Goal: Task Accomplishment & Management: Use online tool/utility

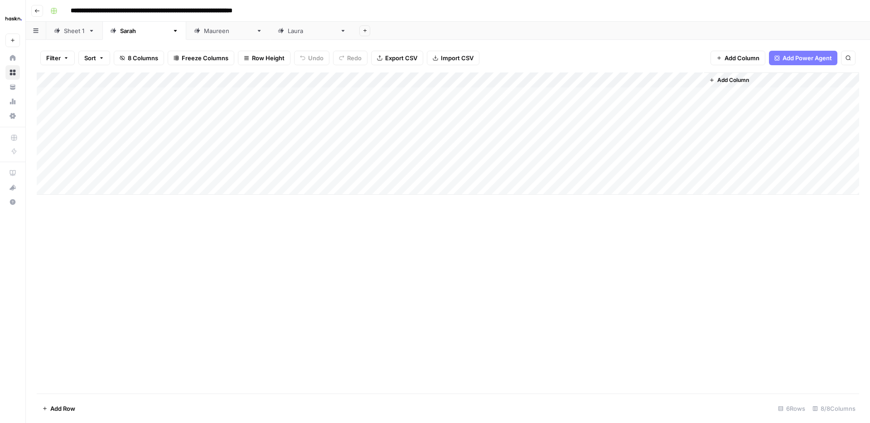
click at [77, 189] on div "Add Column" at bounding box center [448, 133] width 822 height 122
click at [274, 187] on div "Add Column" at bounding box center [448, 141] width 822 height 138
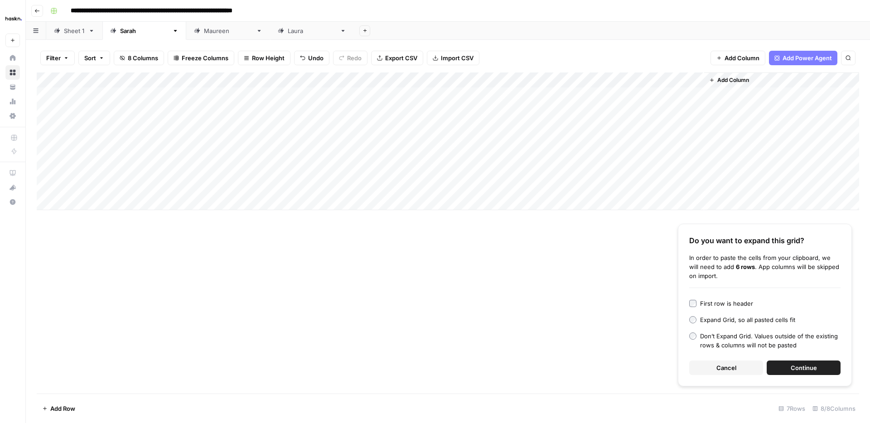
click at [816, 368] on span "Continue" at bounding box center [804, 367] width 26 height 9
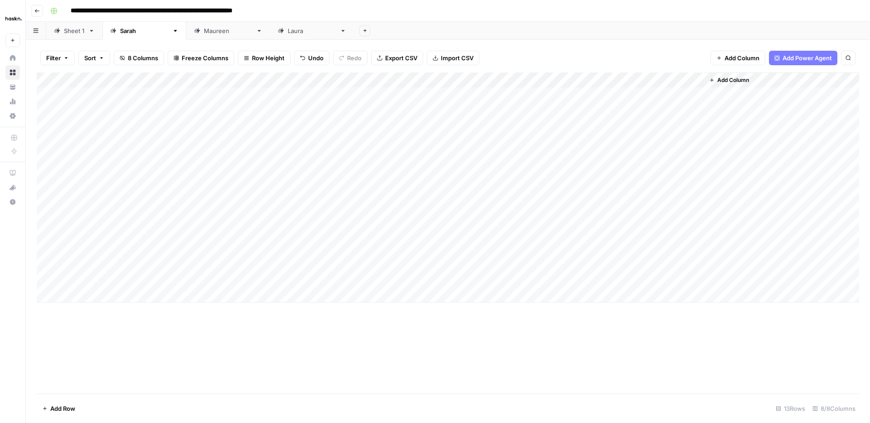
click at [169, 175] on div "Add Column" at bounding box center [448, 187] width 822 height 230
drag, startPoint x: 213, startPoint y: 179, endPoint x: 200, endPoint y: 258, distance: 79.9
click at [200, 258] on div "Add Column" at bounding box center [448, 187] width 822 height 230
click at [252, 346] on div "Add Column" at bounding box center [448, 232] width 822 height 321
click at [46, 276] on div "Add Column" at bounding box center [448, 187] width 822 height 230
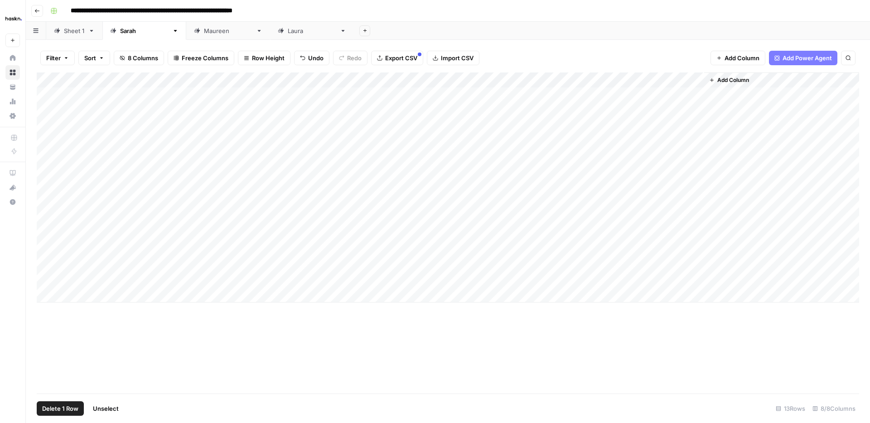
click at [66, 409] on span "Delete 1 Row" at bounding box center [60, 408] width 36 height 9
click at [401, 104] on span "Delete" at bounding box center [402, 104] width 19 height 9
click at [89, 185] on div "Add Column" at bounding box center [448, 179] width 822 height 215
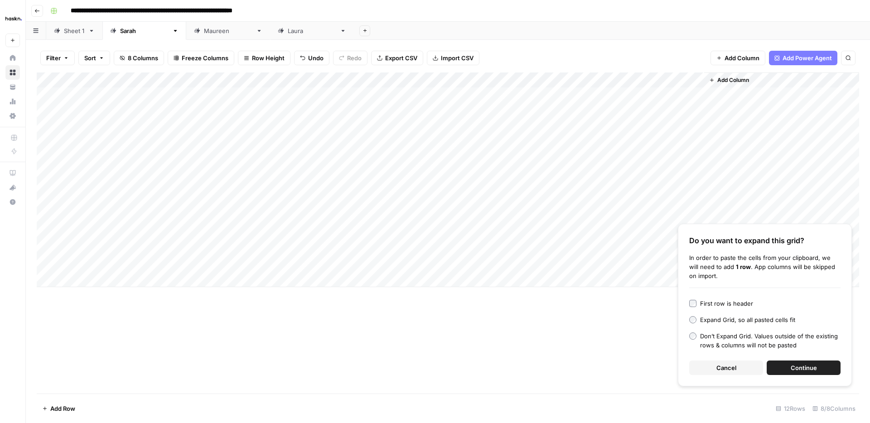
click at [792, 368] on span "Continue" at bounding box center [804, 367] width 26 height 9
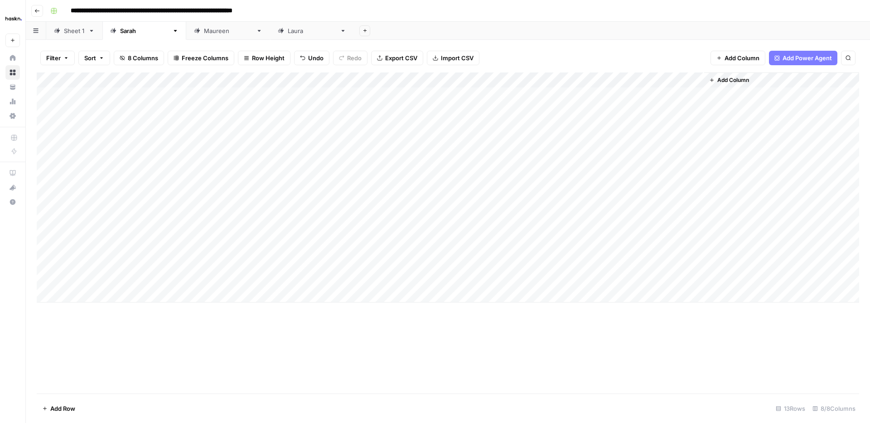
click at [44, 279] on div "Add Column" at bounding box center [448, 187] width 822 height 230
click at [70, 409] on span "Delete 1 Row" at bounding box center [60, 408] width 36 height 9
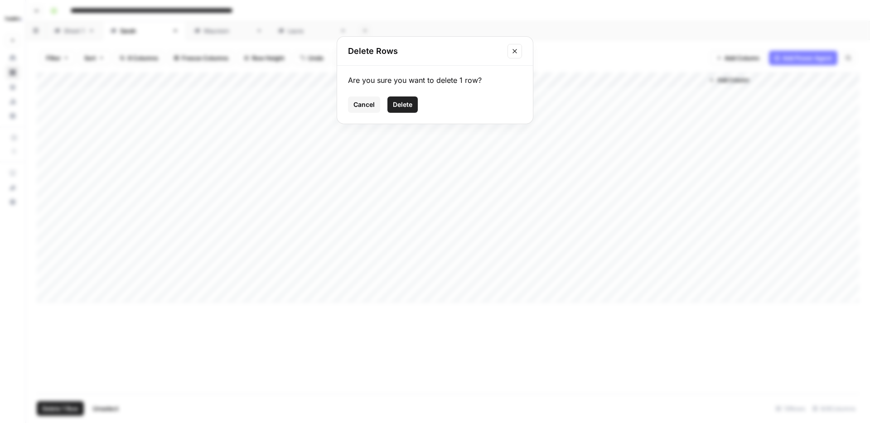
click at [406, 106] on span "Delete" at bounding box center [402, 104] width 19 height 9
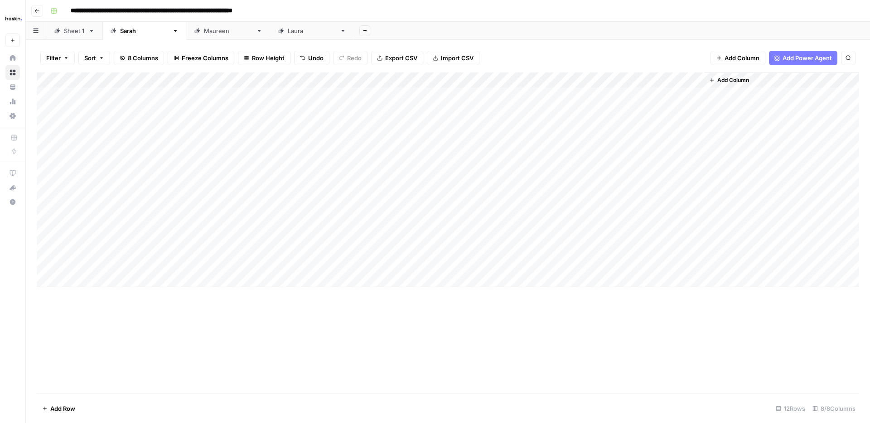
click at [404, 186] on div "Add Column" at bounding box center [448, 179] width 822 height 215
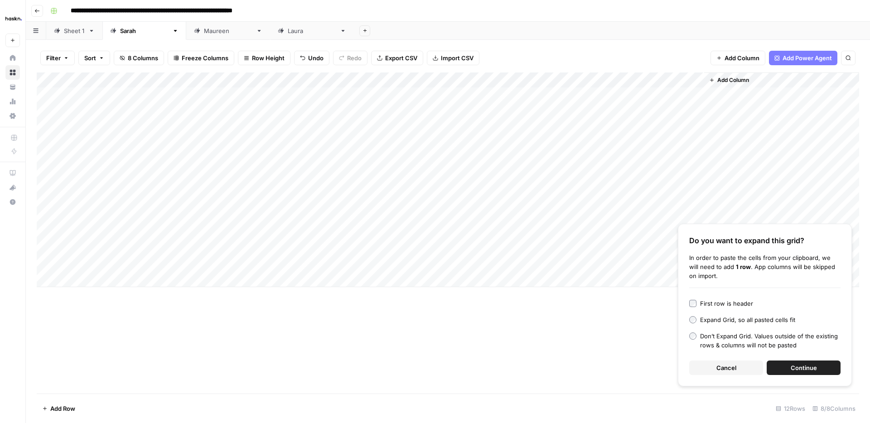
click at [803, 364] on span "Continue" at bounding box center [804, 367] width 26 height 9
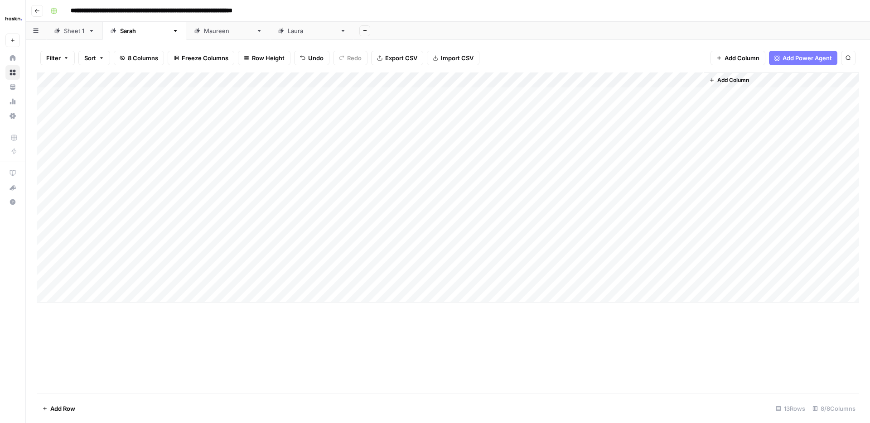
click at [426, 188] on div "Add Column" at bounding box center [448, 187] width 822 height 230
click at [426, 188] on textarea "**********" at bounding box center [449, 188] width 145 height 13
click at [448, 188] on textarea "**********" at bounding box center [449, 188] width 145 height 13
drag, startPoint x: 430, startPoint y: 188, endPoint x: 379, endPoint y: 181, distance: 50.7
click at [379, 182] on textarea "**********" at bounding box center [449, 188] width 145 height 13
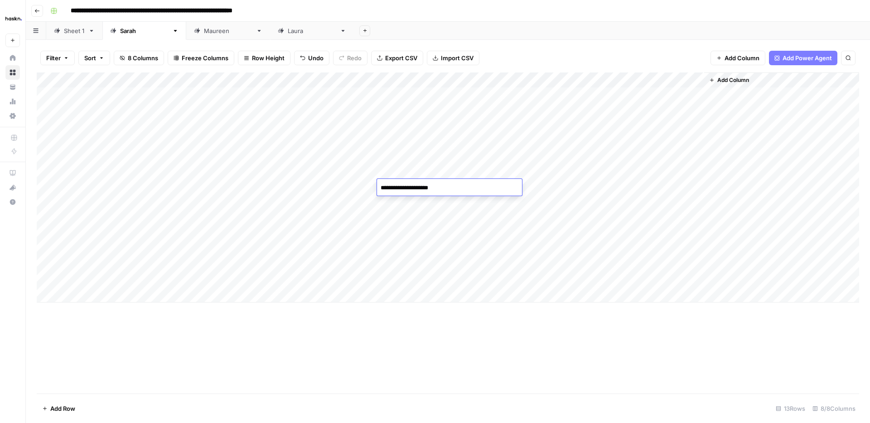
click at [450, 186] on textarea "**********" at bounding box center [449, 188] width 145 height 13
type textarea "**********"
click at [423, 184] on div "Add Column" at bounding box center [448, 187] width 822 height 230
drag, startPoint x: 427, startPoint y: 200, endPoint x: 433, endPoint y: 202, distance: 6.2
click at [427, 200] on div "Add Column" at bounding box center [448, 187] width 822 height 230
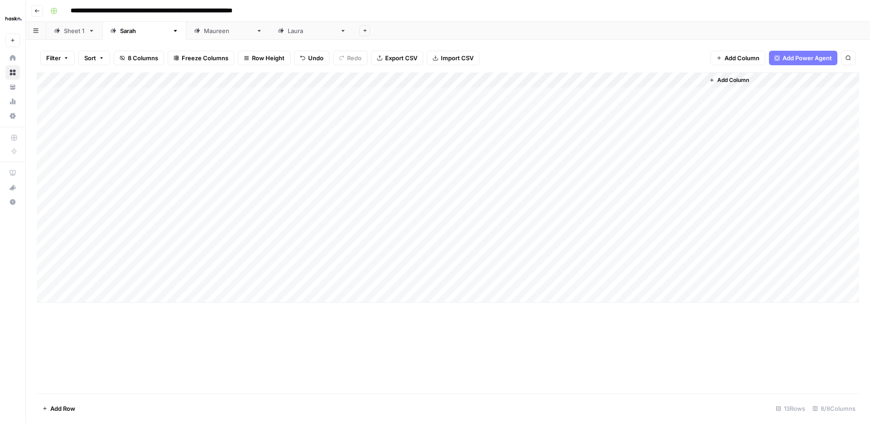
click at [425, 218] on div "Add Column" at bounding box center [448, 187] width 822 height 230
click at [435, 217] on div "Add Column" at bounding box center [448, 187] width 822 height 230
type textarea "**********"
click at [431, 217] on div "Add Column" at bounding box center [448, 187] width 822 height 230
drag, startPoint x: 444, startPoint y: 232, endPoint x: 444, endPoint y: 244, distance: 12.3
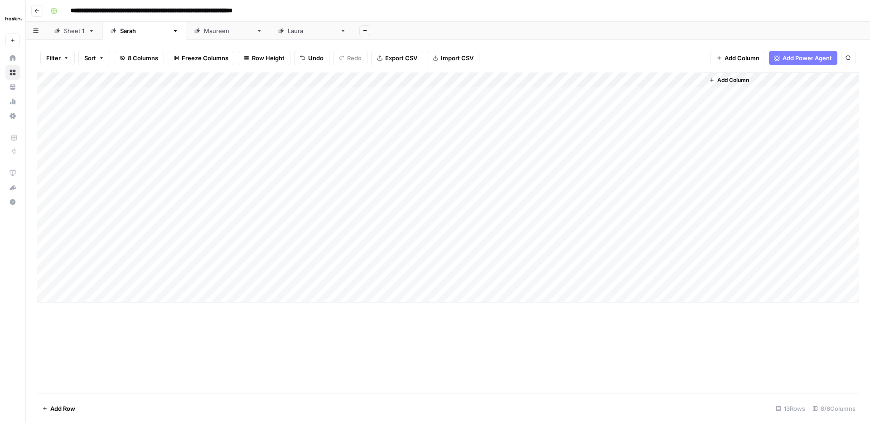
click at [445, 244] on div "Add Column" at bounding box center [448, 187] width 822 height 230
click at [446, 250] on div "Add Column" at bounding box center [448, 187] width 822 height 230
click at [435, 260] on div "Add Column" at bounding box center [448, 187] width 822 height 230
type textarea "**********"
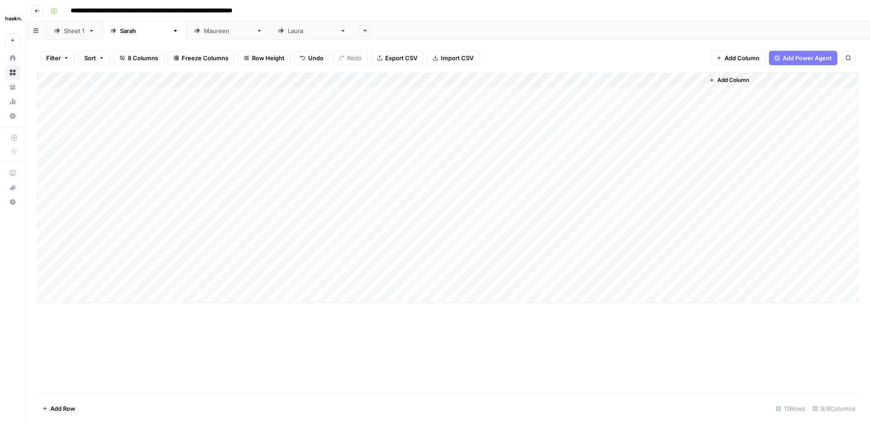
click at [494, 188] on div "Add Column" at bounding box center [448, 187] width 822 height 230
click at [347, 347] on div "Add Column" at bounding box center [448, 232] width 822 height 321
click at [249, 188] on div "Add Column" at bounding box center [448, 187] width 822 height 230
click at [319, 186] on div "Add Column" at bounding box center [448, 187] width 822 height 230
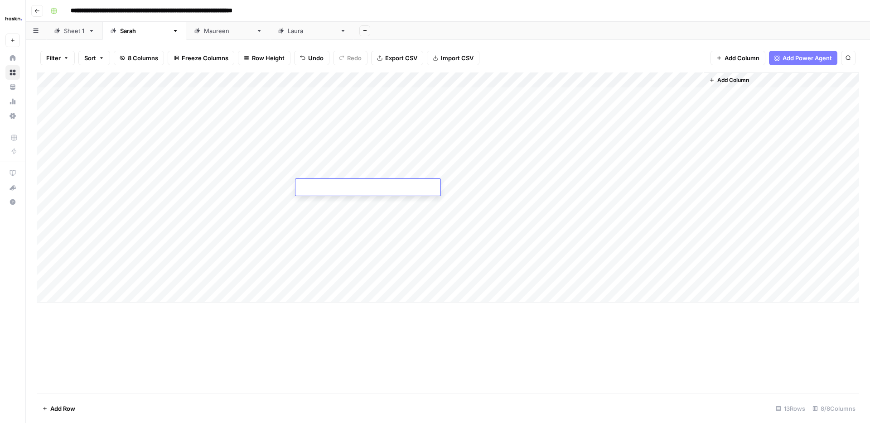
type textarea "**********"
click at [260, 203] on div "Add Column" at bounding box center [448, 187] width 822 height 230
click at [329, 199] on div "Add Column" at bounding box center [448, 187] width 822 height 230
click at [329, 200] on div "Add Column" at bounding box center [448, 187] width 822 height 230
type textarea "**********"
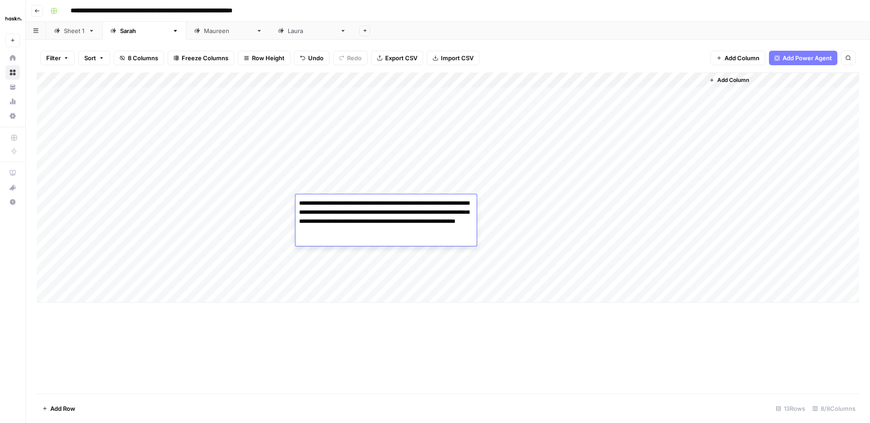
click at [263, 220] on div "Add Column" at bounding box center [448, 187] width 822 height 230
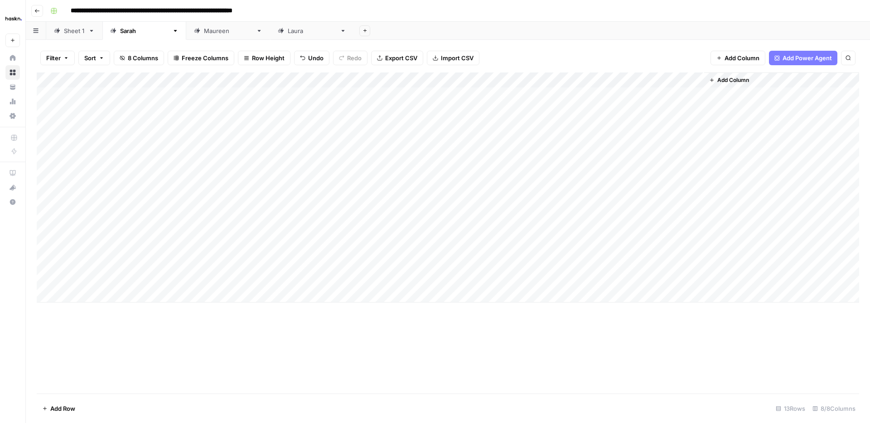
click at [316, 220] on div "Add Column" at bounding box center [448, 187] width 822 height 230
type textarea "**********"
click at [267, 231] on div "Add Column" at bounding box center [448, 187] width 822 height 230
click at [328, 237] on div "Add Column" at bounding box center [448, 187] width 822 height 230
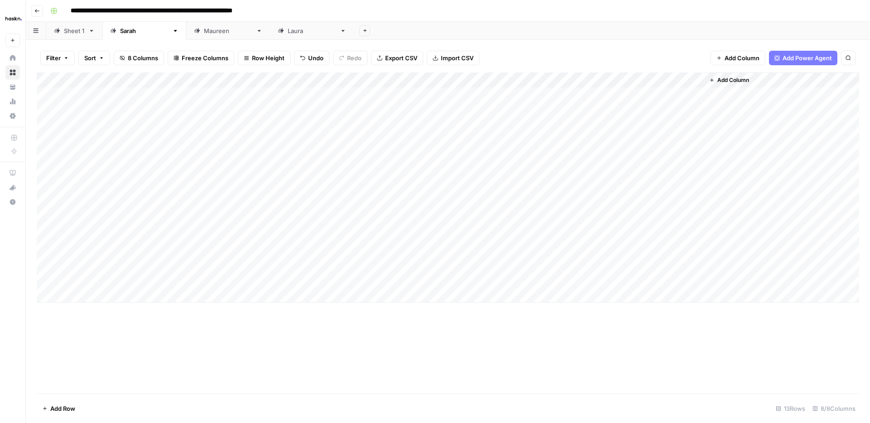
click at [327, 237] on div "Add Column" at bounding box center [448, 187] width 822 height 230
type textarea "**********"
click at [253, 252] on div "Add Column" at bounding box center [448, 187] width 822 height 230
click at [335, 246] on div "Add Column" at bounding box center [448, 187] width 822 height 230
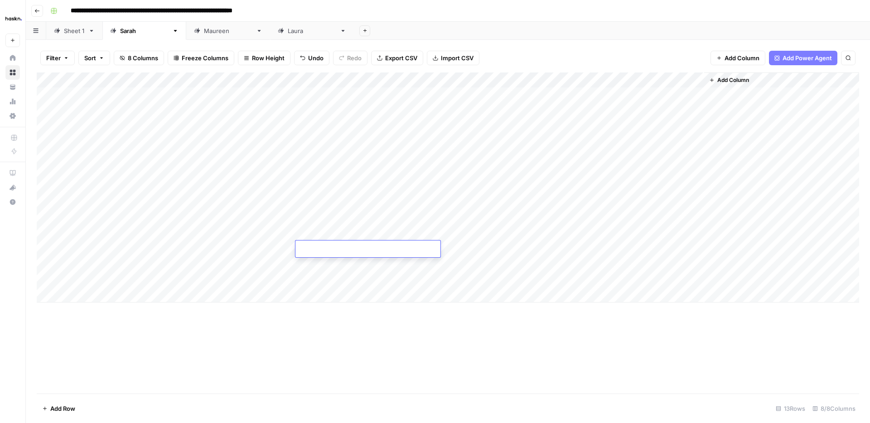
type textarea "**********"
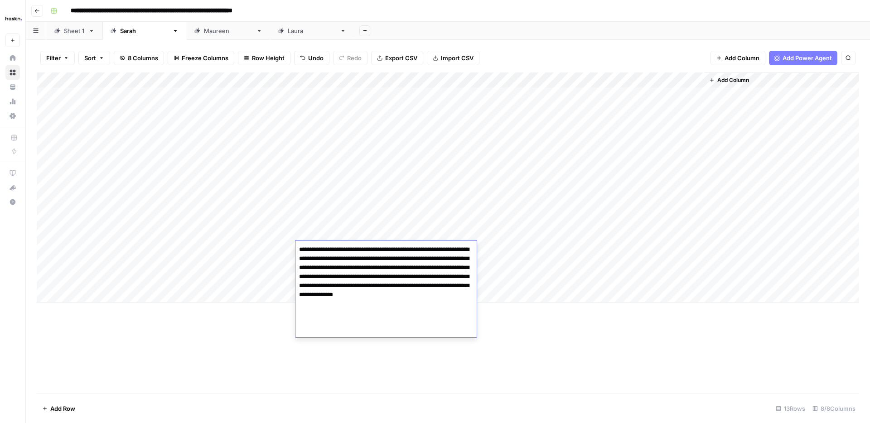
click at [244, 266] on div "Add Column" at bounding box center [448, 187] width 822 height 230
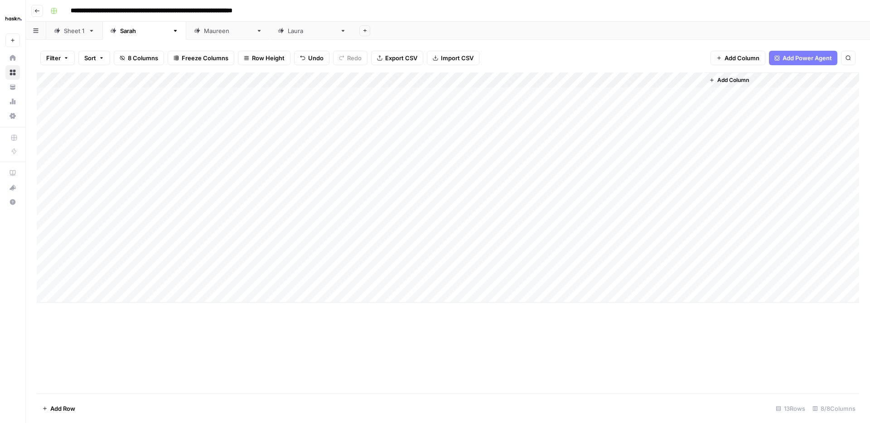
click at [348, 265] on div "Add Column" at bounding box center [448, 187] width 822 height 230
type textarea "**********"
click at [588, 322] on div "Add Column" at bounding box center [448, 232] width 822 height 321
drag, startPoint x: 583, startPoint y: 186, endPoint x: 582, endPoint y: 192, distance: 5.5
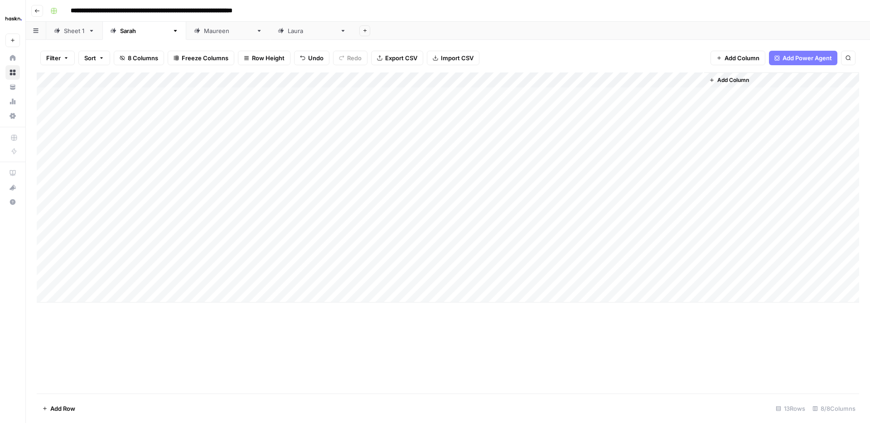
click at [582, 186] on div "Add Column" at bounding box center [448, 187] width 822 height 230
drag, startPoint x: 583, startPoint y: 202, endPoint x: 586, endPoint y: 218, distance: 16.7
click at [583, 202] on div "Add Column" at bounding box center [448, 187] width 822 height 230
click at [584, 218] on div "Add Column" at bounding box center [448, 187] width 822 height 230
click at [583, 234] on div "Add Column" at bounding box center [448, 187] width 822 height 230
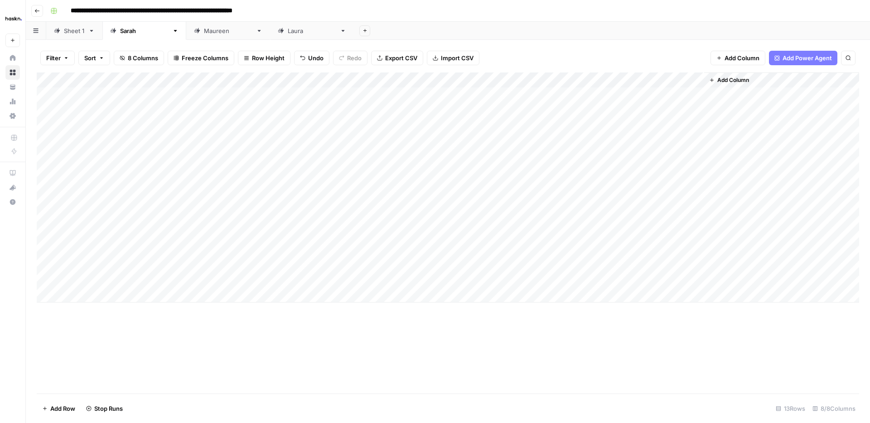
click at [582, 246] on div "Add Column" at bounding box center [448, 187] width 822 height 230
click at [581, 266] on div "Add Column" at bounding box center [448, 187] width 822 height 230
click at [581, 281] on div "Add Column" at bounding box center [448, 187] width 822 height 230
click at [856, 387] on icon "close" at bounding box center [857, 387] width 5 height 5
click at [44, 276] on div "Add Column" at bounding box center [448, 187] width 822 height 230
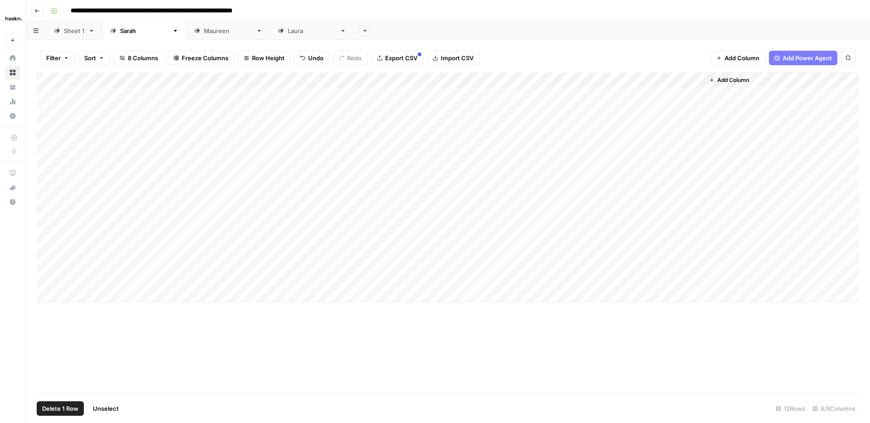
click at [71, 409] on span "Delete 1 Row" at bounding box center [60, 408] width 36 height 9
click at [406, 106] on span "Delete" at bounding box center [402, 104] width 19 height 9
click at [551, 362] on div "Add Column" at bounding box center [448, 232] width 822 height 321
click at [258, 189] on div "Add Column" at bounding box center [448, 179] width 822 height 215
click at [72, 280] on div "Add Column" at bounding box center [448, 179] width 822 height 215
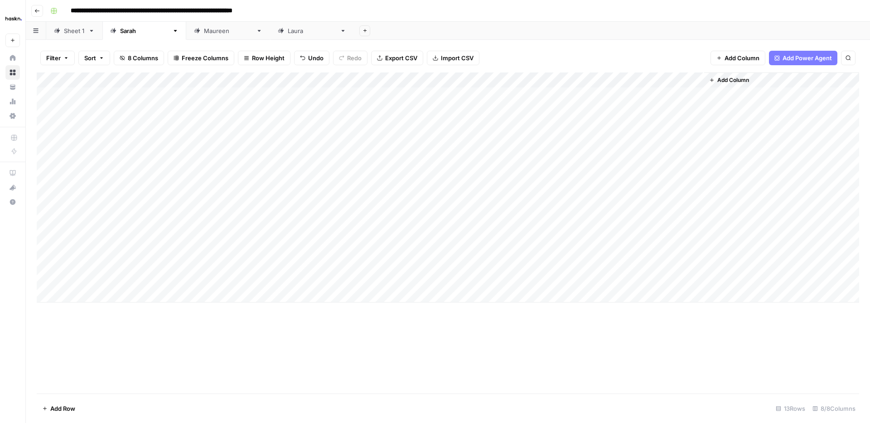
click at [260, 356] on div "Add Column" at bounding box center [448, 232] width 822 height 321
click at [256, 275] on div "Add Column" at bounding box center [448, 187] width 822 height 230
click at [87, 278] on div "Add Column" at bounding box center [448, 187] width 822 height 230
type textarea "**"
click at [167, 264] on div "Add Column" at bounding box center [448, 187] width 822 height 230
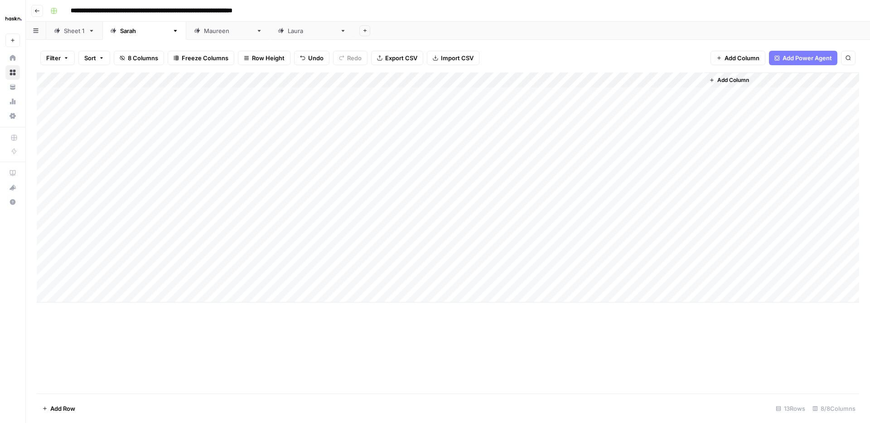
click at [171, 280] on div "Add Column" at bounding box center [448, 187] width 822 height 230
click at [154, 185] on div "Add Column" at bounding box center [448, 187] width 822 height 230
click at [423, 168] on div "Add Column" at bounding box center [448, 187] width 822 height 230
click at [417, 275] on div "Add Column" at bounding box center [448, 187] width 822 height 230
drag, startPoint x: 495, startPoint y: 186, endPoint x: 495, endPoint y: 263, distance: 76.6
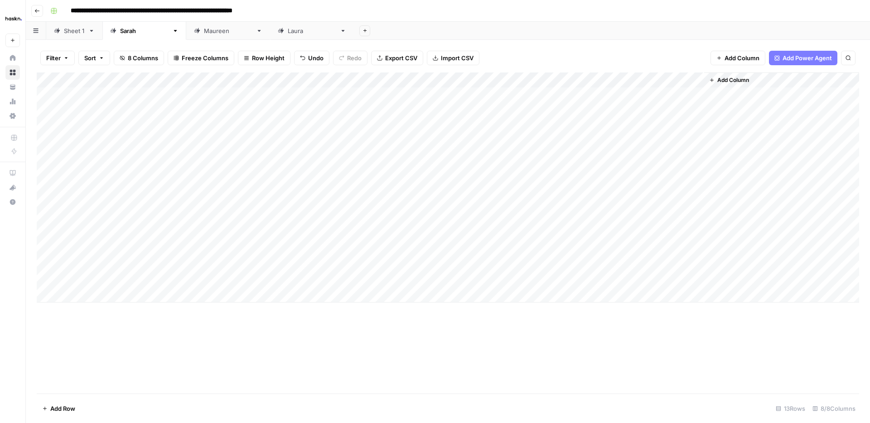
click at [497, 263] on div "Add Column" at bounding box center [448, 187] width 822 height 230
drag, startPoint x: 482, startPoint y: 271, endPoint x: 488, endPoint y: 279, distance: 9.3
click at [482, 271] on div "Add Column" at bounding box center [448, 187] width 822 height 230
click at [487, 279] on div "Add Column" at bounding box center [448, 187] width 822 height 230
click at [482, 190] on div "Add Column" at bounding box center [448, 187] width 822 height 230
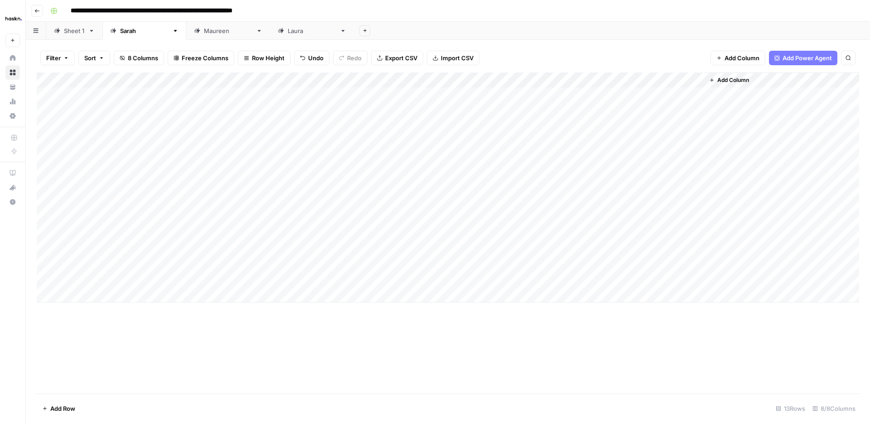
click at [249, 280] on div "Add Column" at bounding box center [448, 187] width 822 height 230
click at [332, 276] on div "Add Column" at bounding box center [448, 187] width 822 height 230
click at [333, 275] on div "Add Column" at bounding box center [448, 187] width 822 height 230
type textarea "**********"
click at [580, 278] on div "Add Column" at bounding box center [448, 187] width 822 height 230
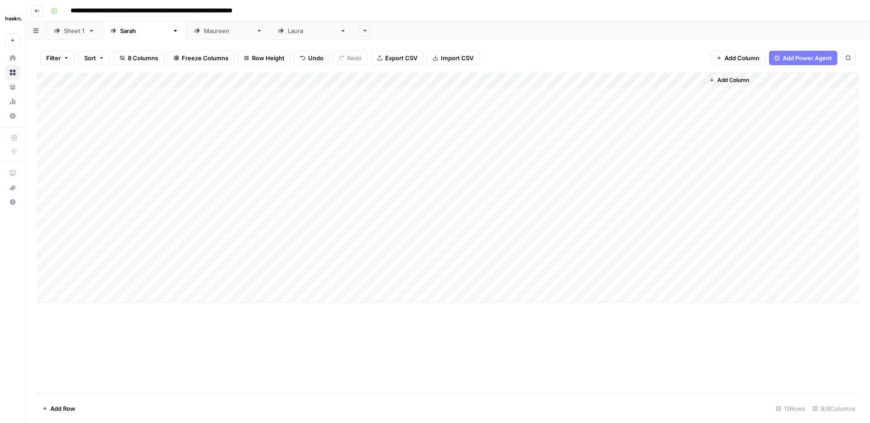
click at [317, 186] on div "Add Column" at bounding box center [448, 187] width 822 height 230
click at [696, 186] on div "Add Column" at bounding box center [448, 187] width 822 height 230
click at [697, 201] on div "Add Column" at bounding box center [448, 187] width 822 height 230
click at [697, 217] on div "Add Column" at bounding box center [448, 187] width 822 height 230
click at [696, 233] on div "Add Column" at bounding box center [448, 187] width 822 height 230
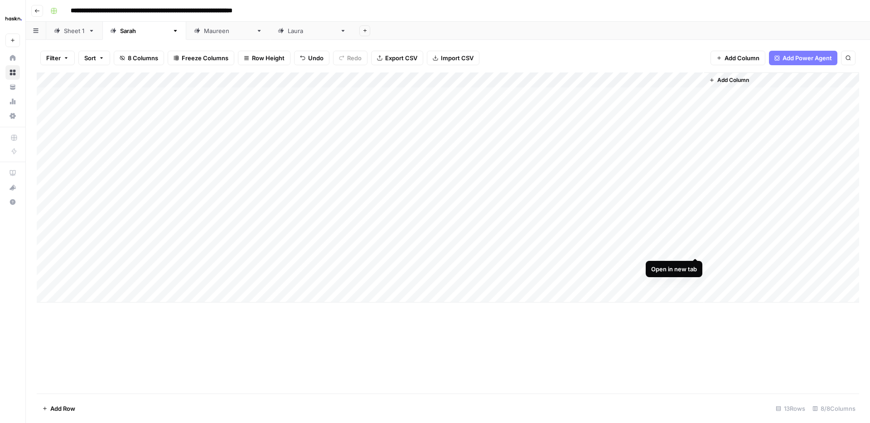
click at [697, 248] on div "Add Column" at bounding box center [448, 187] width 822 height 230
click at [696, 265] on div "Add Column" at bounding box center [448, 187] width 822 height 230
click at [695, 280] on div "Add Column" at bounding box center [448, 187] width 822 height 230
click at [204, 31] on div "[PERSON_NAME]" at bounding box center [228, 30] width 48 height 9
click at [83, 156] on div "Add Column" at bounding box center [448, 118] width 822 height 92
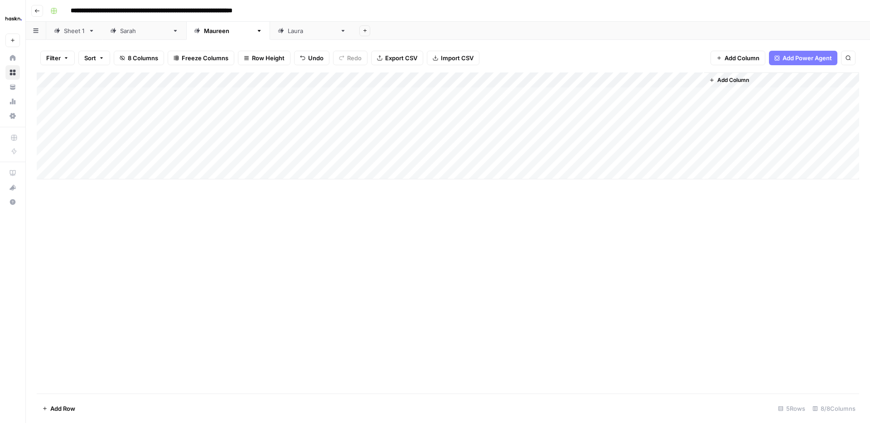
click at [226, 286] on div "Add Column" at bounding box center [448, 232] width 822 height 321
click at [177, 155] on div "Add Column" at bounding box center [448, 125] width 822 height 107
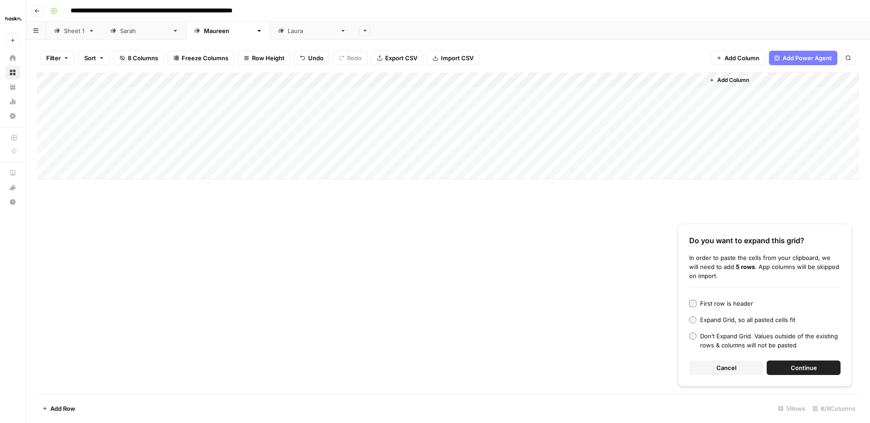
click at [823, 369] on button "Continue" at bounding box center [804, 368] width 74 height 14
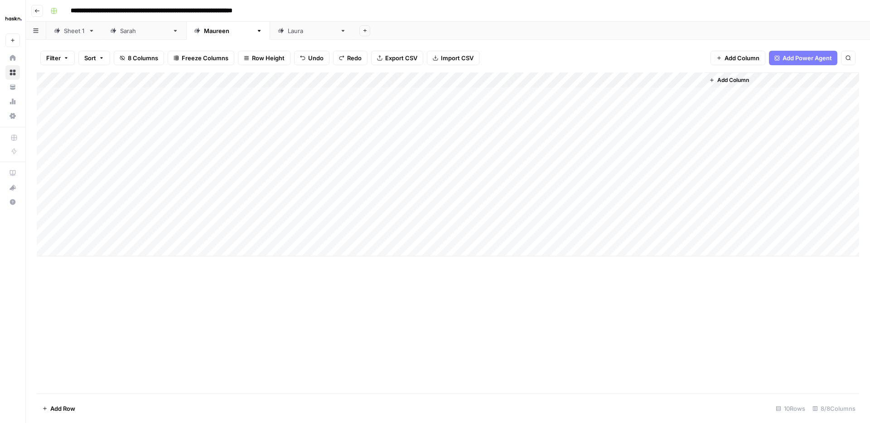
click at [105, 151] on div "Add Column" at bounding box center [448, 164] width 822 height 184
drag, startPoint x: 294, startPoint y: 281, endPoint x: 292, endPoint y: 274, distance: 7.2
click at [295, 277] on div "Add Column" at bounding box center [448, 232] width 822 height 321
drag, startPoint x: 173, startPoint y: 158, endPoint x: 112, endPoint y: 159, distance: 61.2
click at [173, 158] on div "Add Column" at bounding box center [448, 164] width 822 height 184
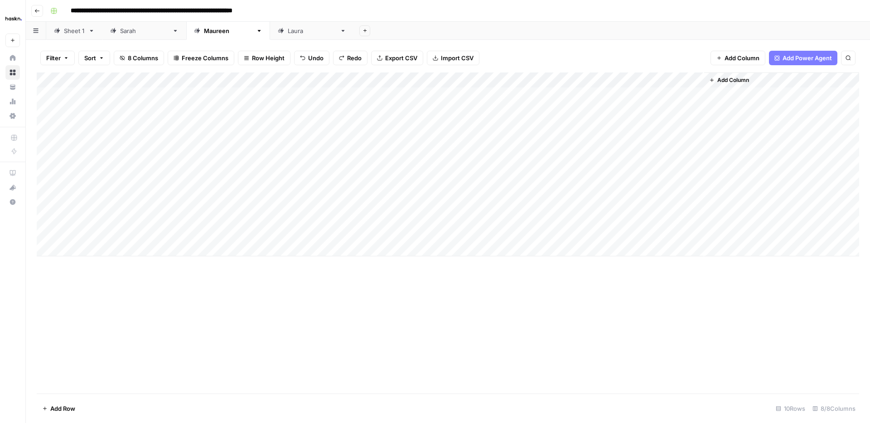
click at [92, 159] on div "Add Column" at bounding box center [448, 164] width 822 height 184
drag, startPoint x: 190, startPoint y: 138, endPoint x: 208, endPoint y: 154, distance: 24.4
click at [190, 138] on div "Add Column" at bounding box center [448, 164] width 822 height 184
drag, startPoint x: 214, startPoint y: 147, endPoint x: 196, endPoint y: 229, distance: 83.4
click at [197, 229] on div "Add Column" at bounding box center [448, 164] width 822 height 184
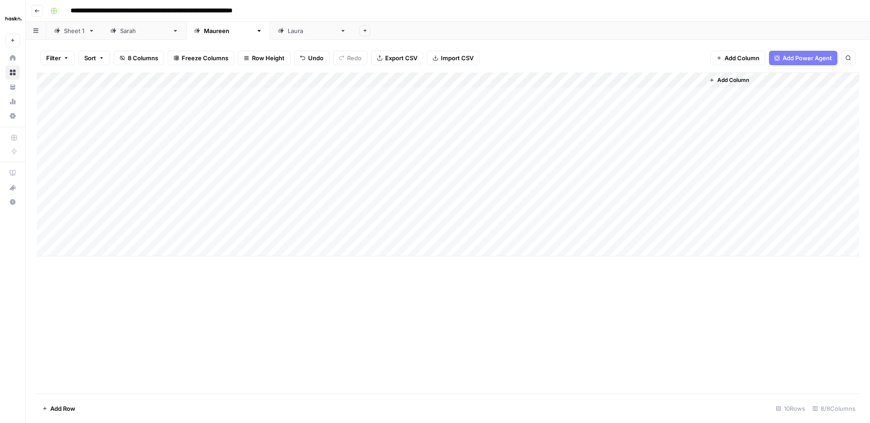
click at [260, 156] on div "Add Column" at bounding box center [448, 164] width 822 height 184
click at [485, 153] on div "Add Column" at bounding box center [448, 164] width 822 height 184
click at [404, 161] on div "Add Column" at bounding box center [448, 164] width 822 height 184
click at [126, 27] on div "[PERSON_NAME]" at bounding box center [144, 30] width 48 height 9
click at [423, 203] on div "Add Column" at bounding box center [448, 187] width 822 height 230
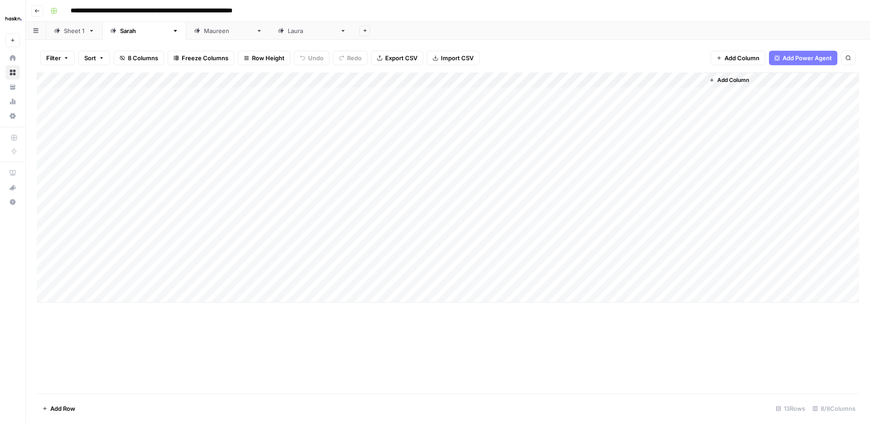
drag, startPoint x: 173, startPoint y: 31, endPoint x: 177, endPoint y: 34, distance: 5.2
click at [204, 31] on div "[PERSON_NAME]" at bounding box center [228, 30] width 48 height 9
click at [407, 215] on div "Add Column" at bounding box center [448, 164] width 822 height 184
click at [407, 214] on div "Add Column" at bounding box center [448, 164] width 822 height 184
type textarea "**********"
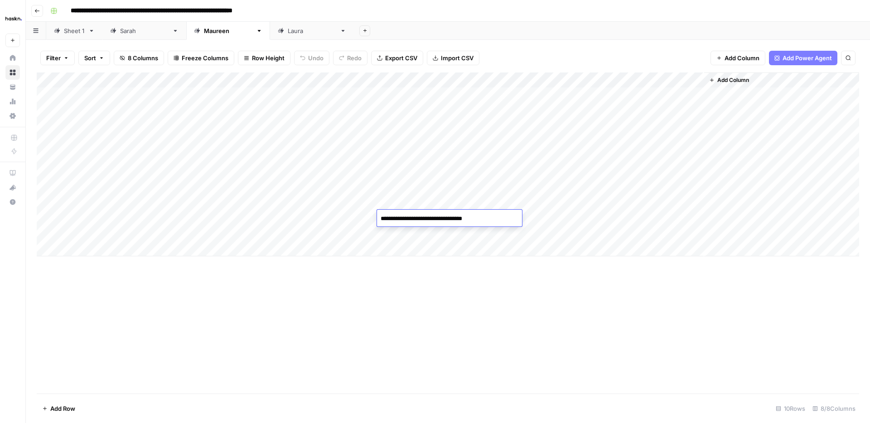
click at [435, 295] on div "Add Column" at bounding box center [448, 232] width 822 height 321
click at [248, 219] on div "Add Column" at bounding box center [448, 164] width 822 height 184
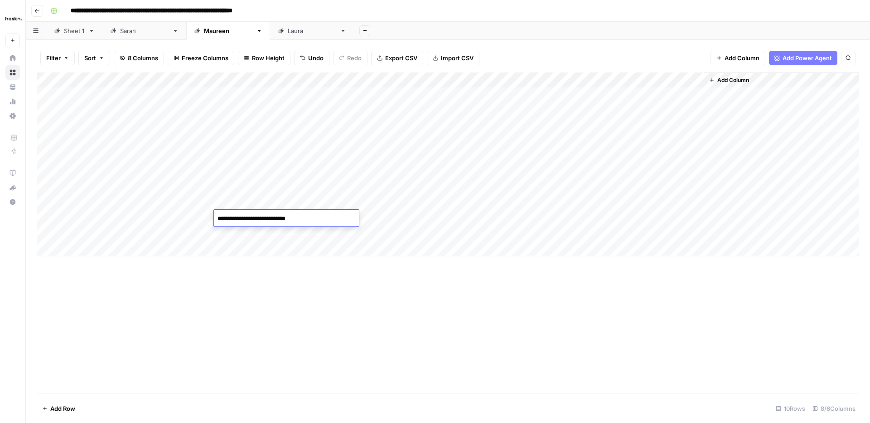
click at [372, 310] on div "Add Column" at bounding box center [448, 232] width 822 height 321
click at [137, 34] on link "[PERSON_NAME]" at bounding box center [144, 31] width 84 height 18
click at [276, 203] on div "Add Column" at bounding box center [448, 187] width 822 height 230
click at [336, 318] on div "Add Column" at bounding box center [448, 232] width 822 height 321
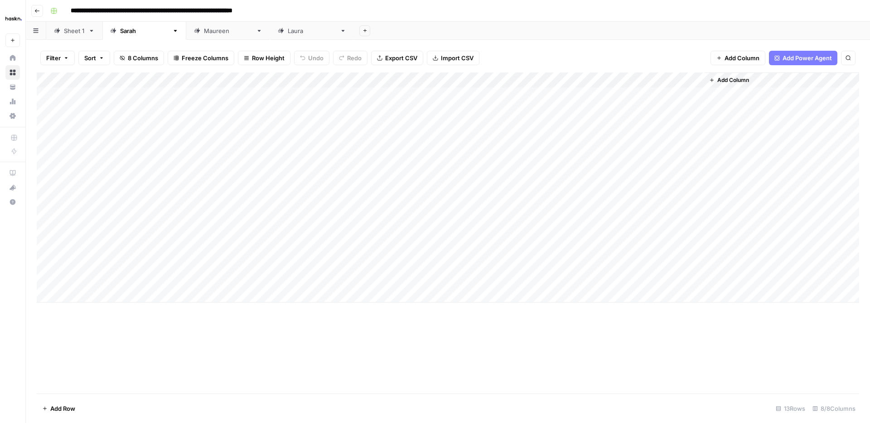
click at [204, 33] on div "[PERSON_NAME]" at bounding box center [228, 30] width 48 height 9
drag, startPoint x: 68, startPoint y: 217, endPoint x: 517, endPoint y: 216, distance: 449.5
click at [517, 216] on div "Add Column" at bounding box center [448, 164] width 822 height 184
click at [44, 217] on div "Add Column" at bounding box center [448, 164] width 822 height 184
click at [63, 411] on span "Delete 1 Row" at bounding box center [60, 408] width 36 height 9
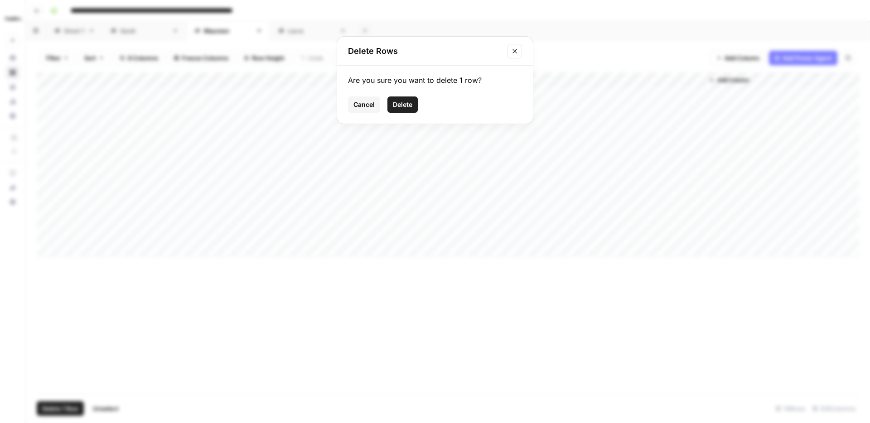
drag, startPoint x: 405, startPoint y: 111, endPoint x: 414, endPoint y: 138, distance: 28.8
click at [405, 111] on button "Delete" at bounding box center [402, 105] width 30 height 16
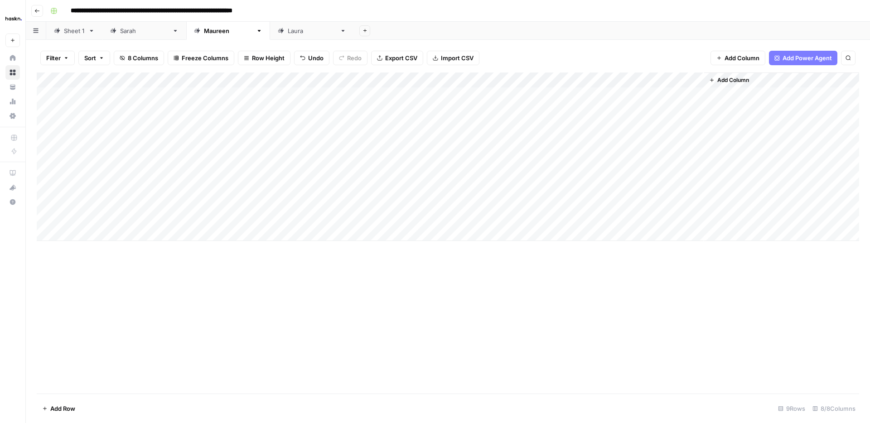
click at [399, 156] on div "Add Column" at bounding box center [448, 156] width 822 height 169
click at [413, 267] on div "Add Column" at bounding box center [448, 232] width 822 height 321
click at [425, 154] on div "Add Column" at bounding box center [448, 156] width 822 height 169
click at [425, 154] on textarea "**********" at bounding box center [449, 157] width 145 height 13
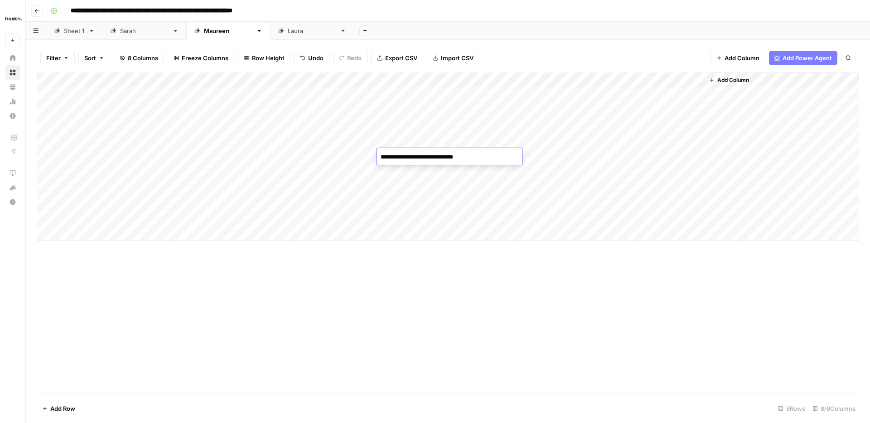
click at [432, 156] on textarea "**********" at bounding box center [449, 157] width 145 height 13
click at [381, 156] on textarea "**********" at bounding box center [449, 157] width 145 height 13
type textarea "**********"
click at [397, 202] on div "Add Column" at bounding box center [448, 156] width 822 height 169
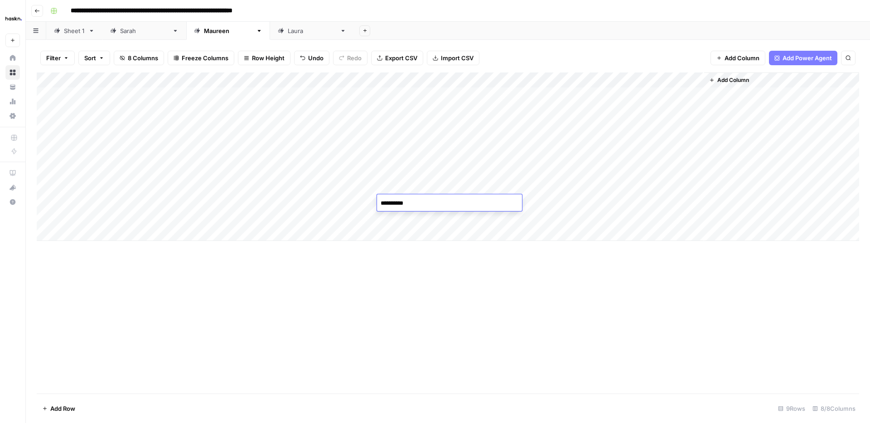
click at [383, 202] on textarea "**********" at bounding box center [449, 203] width 145 height 13
type textarea "**********"
drag, startPoint x: 426, startPoint y: 257, endPoint x: 435, endPoint y: 237, distance: 21.9
click at [426, 257] on div "Add Column" at bounding box center [448, 232] width 822 height 321
drag, startPoint x: 459, startPoint y: 209, endPoint x: 456, endPoint y: 216, distance: 7.7
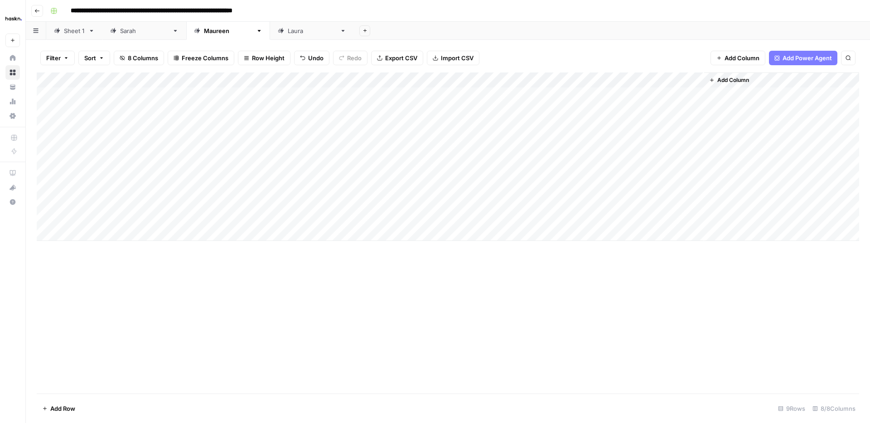
click at [456, 216] on div "Add Column" at bounding box center [448, 156] width 822 height 169
drag, startPoint x: 501, startPoint y: 309, endPoint x: 496, endPoint y: 309, distance: 5.0
click at [501, 309] on div "Add Column" at bounding box center [448, 232] width 822 height 321
click at [244, 147] on div "Add Column" at bounding box center [448, 156] width 822 height 169
click at [268, 151] on div "Add Column" at bounding box center [448, 156] width 822 height 169
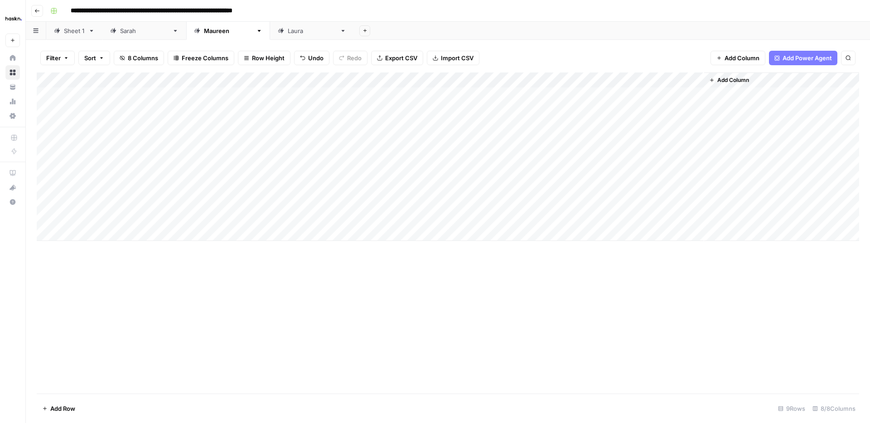
click at [309, 157] on div "Add Column" at bounding box center [448, 156] width 822 height 169
type textarea "**********"
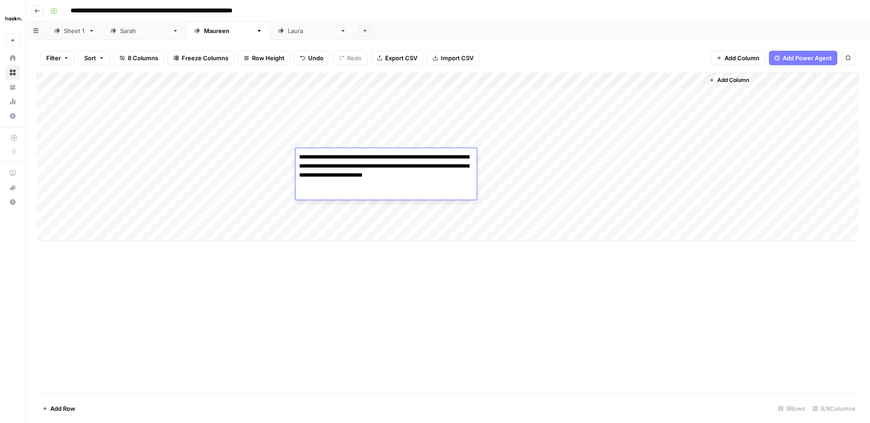
click at [334, 320] on div "Add Column" at bounding box center [448, 232] width 822 height 321
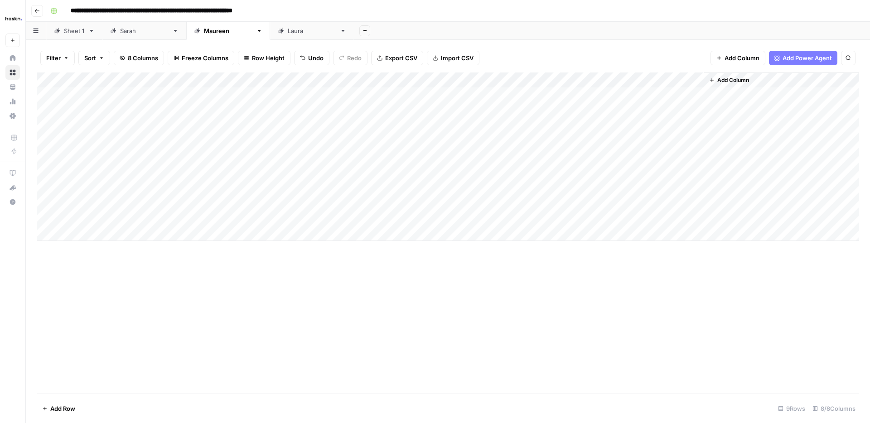
click at [254, 169] on div "Add Column" at bounding box center [448, 156] width 822 height 169
click at [124, 31] on div "[PERSON_NAME]" at bounding box center [144, 30] width 48 height 9
click at [75, 295] on div "Add Column" at bounding box center [448, 187] width 822 height 230
click at [262, 292] on div "Add Column" at bounding box center [448, 195] width 822 height 246
click at [263, 293] on div "Add Column" at bounding box center [448, 195] width 822 height 246
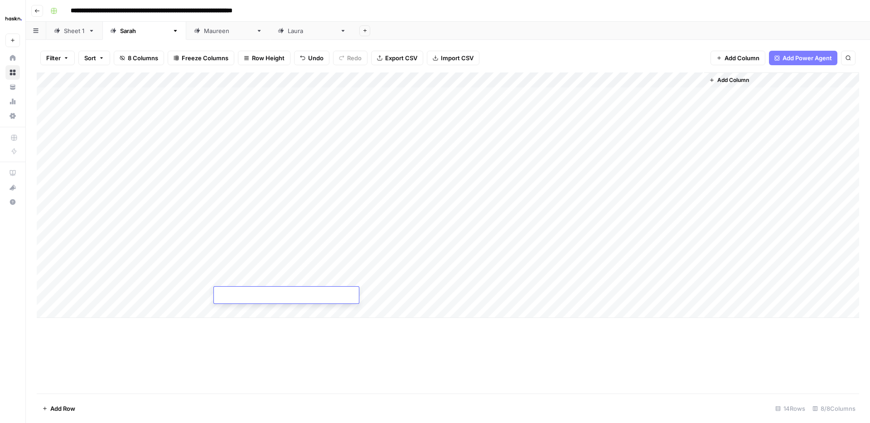
type textarea "**********"
click at [176, 294] on div "Add Column" at bounding box center [448, 195] width 822 height 246
click at [187, 279] on div "Add Column" at bounding box center [448, 195] width 822 height 246
drag, startPoint x: 213, startPoint y: 286, endPoint x: 212, endPoint y: 295, distance: 8.7
click at [212, 295] on div "Add Column" at bounding box center [448, 195] width 822 height 246
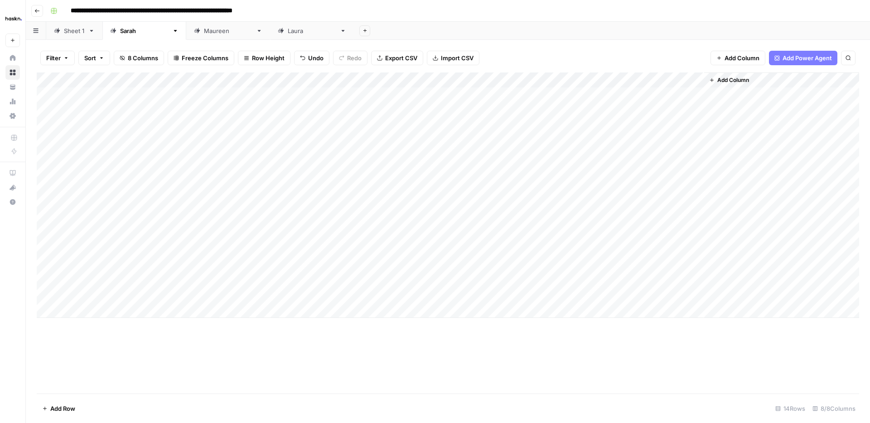
click at [74, 201] on div "Add Column" at bounding box center [448, 195] width 822 height 246
click at [90, 289] on div "Add Column" at bounding box center [448, 195] width 822 height 246
type textarea "**"
click at [414, 294] on div "Add Column" at bounding box center [448, 195] width 822 height 246
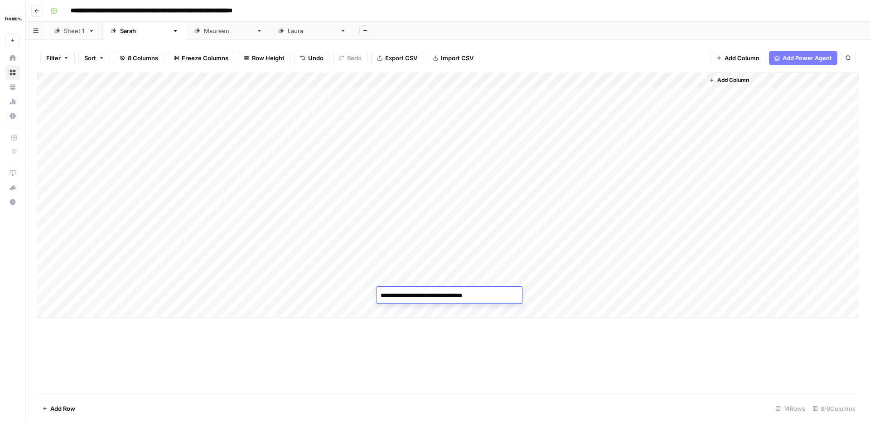
type textarea "**********"
click at [546, 353] on div "Add Column" at bounding box center [448, 232] width 822 height 321
click at [499, 294] on div "Add Column" at bounding box center [448, 195] width 822 height 246
type textarea "**********"
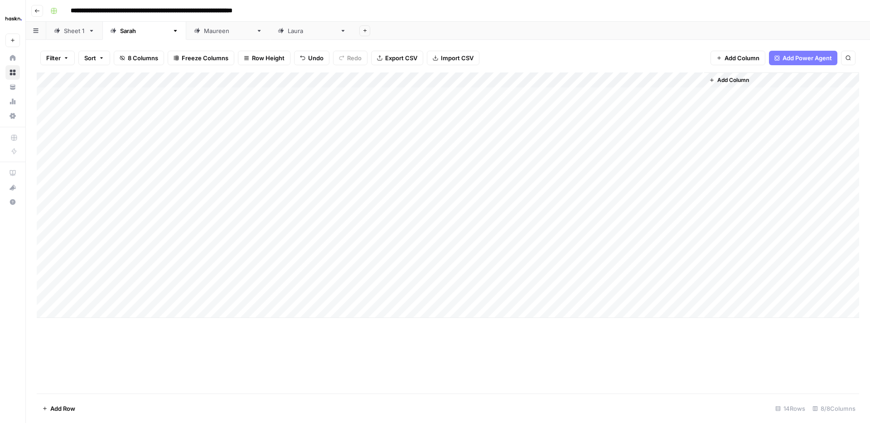
click at [399, 356] on div "Add Column" at bounding box center [448, 232] width 822 height 321
click at [204, 32] on div "[PERSON_NAME]" at bounding box center [228, 30] width 48 height 9
click at [322, 169] on div "Add Column" at bounding box center [448, 156] width 822 height 169
type textarea "**********"
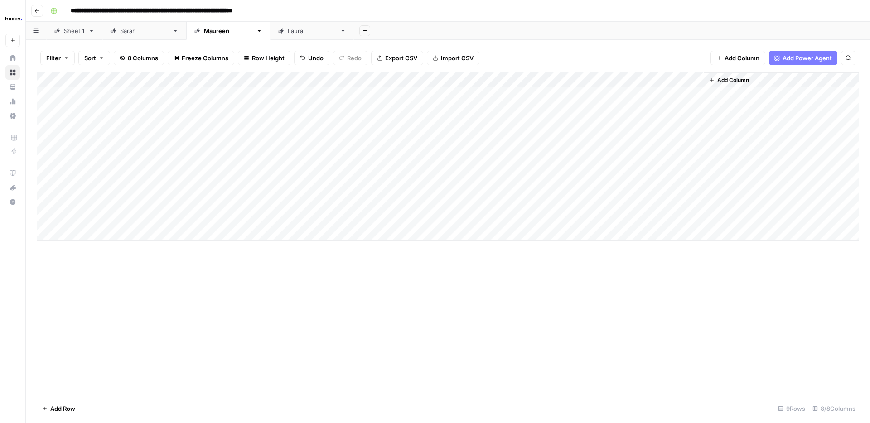
click at [250, 189] on div "Add Column" at bounding box center [448, 156] width 822 height 169
click at [324, 191] on div "Add Column" at bounding box center [448, 156] width 822 height 169
type textarea "**********"
drag, startPoint x: 385, startPoint y: 275, endPoint x: 315, endPoint y: 248, distance: 75.1
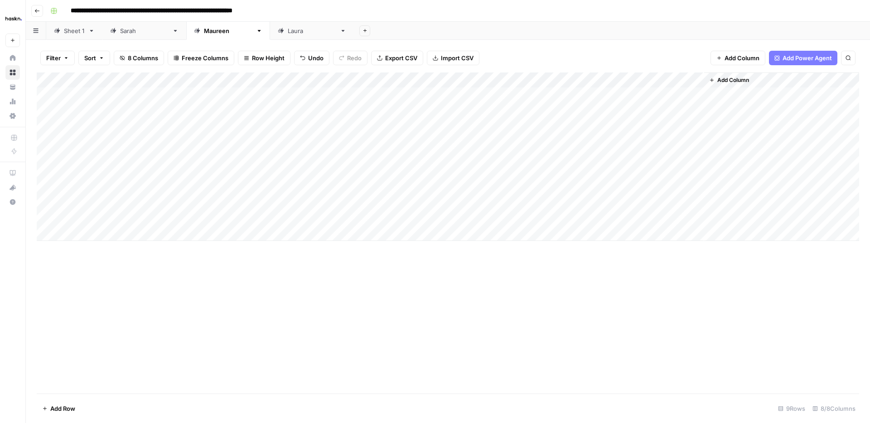
click at [385, 274] on div "Add Column" at bounding box center [448, 232] width 822 height 321
drag, startPoint x: 256, startPoint y: 203, endPoint x: 270, endPoint y: 208, distance: 15.3
click at [256, 203] on div "Add Column" at bounding box center [448, 156] width 822 height 169
click at [338, 199] on div "Add Column" at bounding box center [448, 156] width 822 height 169
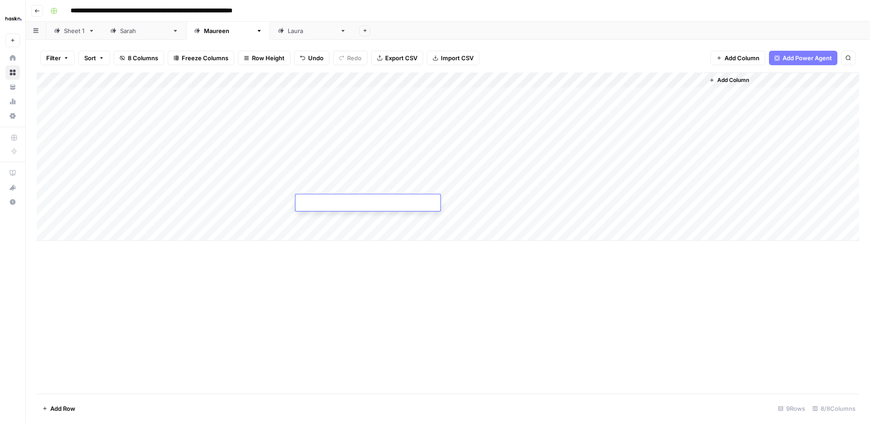
type textarea "**********"
click at [264, 218] on div "Add Column" at bounding box center [448, 156] width 822 height 169
click at [314, 217] on div "Add Column" at bounding box center [448, 156] width 822 height 169
type textarea "**********"
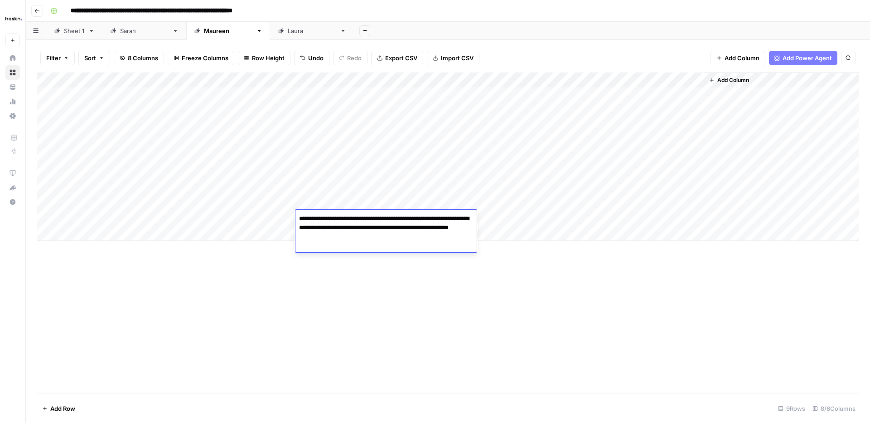
click at [374, 318] on div "Add Column" at bounding box center [448, 232] width 822 height 321
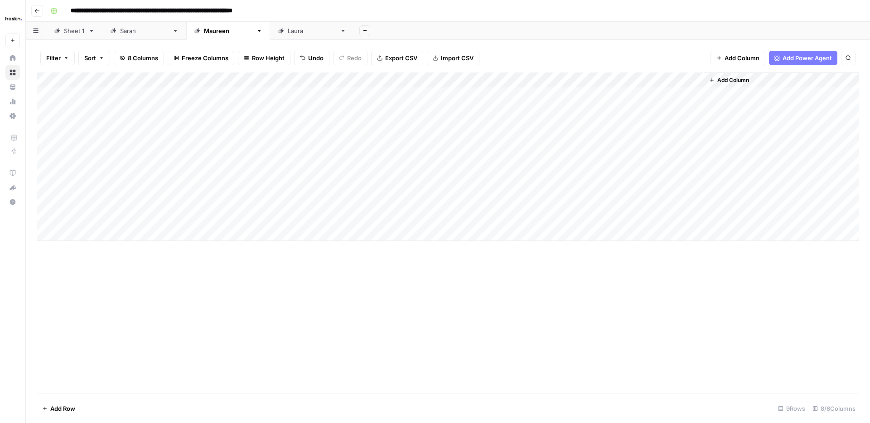
click at [133, 33] on div "[PERSON_NAME]" at bounding box center [144, 30] width 48 height 9
click at [320, 293] on div "Add Column" at bounding box center [448, 195] width 822 height 246
type textarea "**********"
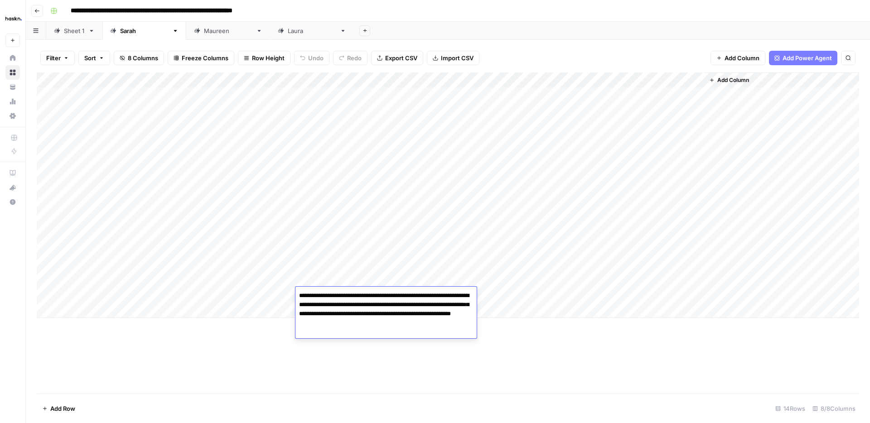
click at [605, 370] on div "Add Column" at bounding box center [448, 232] width 822 height 321
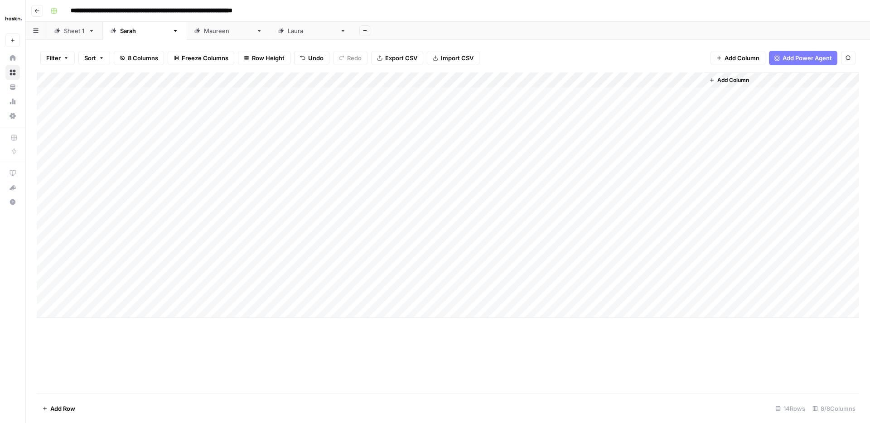
click at [580, 294] on div "Add Column" at bounding box center [448, 195] width 822 height 246
click at [204, 32] on div "[PERSON_NAME]" at bounding box center [228, 30] width 48 height 9
click at [578, 155] on div "Add Column" at bounding box center [448, 156] width 822 height 169
click at [584, 171] on div "Add Column" at bounding box center [448, 156] width 822 height 169
click at [580, 186] on div "Add Column" at bounding box center [448, 156] width 822 height 169
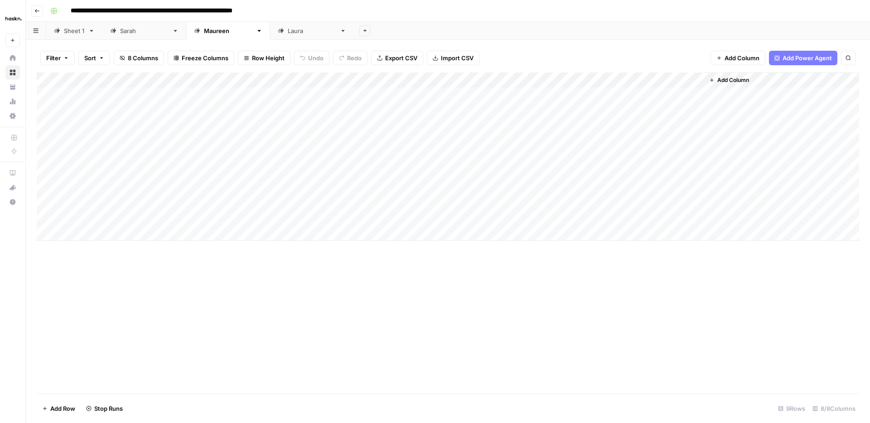
click at [579, 201] on div "Add Column" at bounding box center [448, 156] width 822 height 169
click at [580, 217] on div "Add Column" at bounding box center [448, 156] width 822 height 169
click at [135, 31] on div "[PERSON_NAME]" at bounding box center [144, 30] width 48 height 9
click at [109, 201] on div "Add Column" at bounding box center [448, 195] width 822 height 246
type textarea "**"
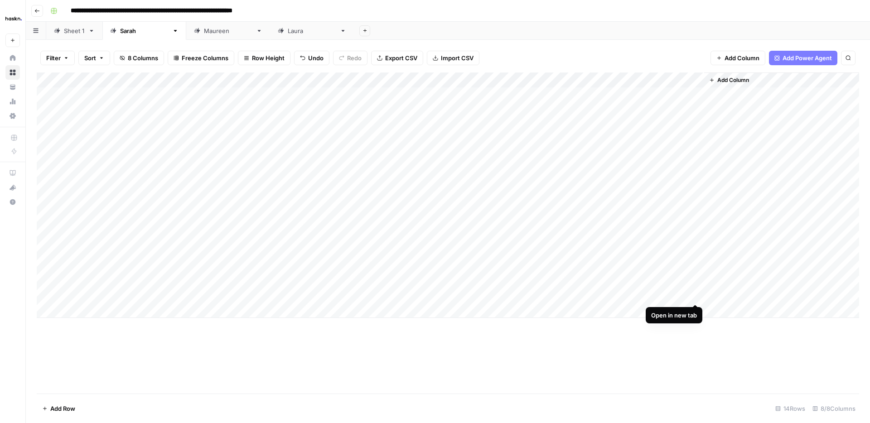
click at [695, 295] on div "Add Column" at bounding box center [448, 195] width 822 height 246
click at [288, 32] on div "[PERSON_NAME]" at bounding box center [312, 30] width 48 height 9
click at [110, 188] on div "Add Column" at bounding box center [448, 133] width 822 height 122
click at [176, 262] on div "Add Column" at bounding box center [448, 232] width 822 height 321
click at [190, 187] on div "Add Column" at bounding box center [448, 141] width 822 height 138
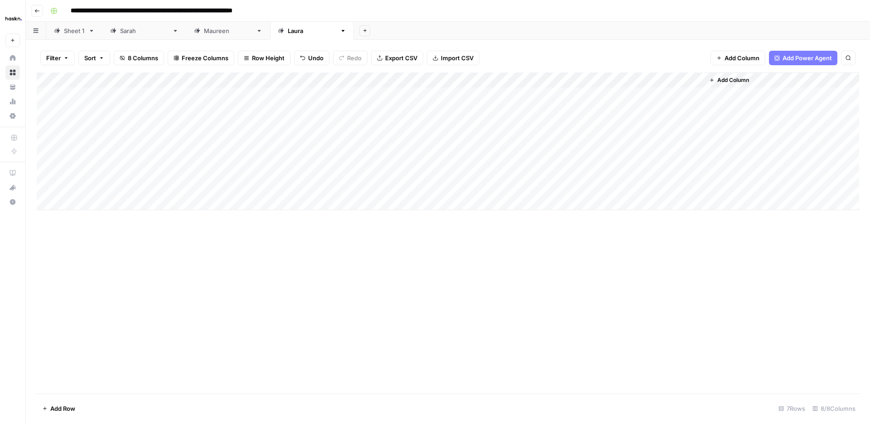
drag, startPoint x: 98, startPoint y: 185, endPoint x: 103, endPoint y: 187, distance: 5.6
click at [98, 185] on div "Add Column" at bounding box center [448, 141] width 822 height 138
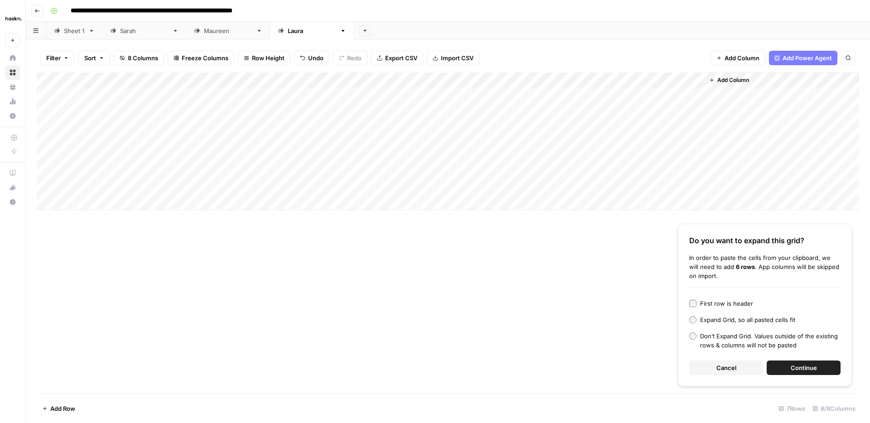
click at [807, 372] on span "Continue" at bounding box center [804, 367] width 26 height 9
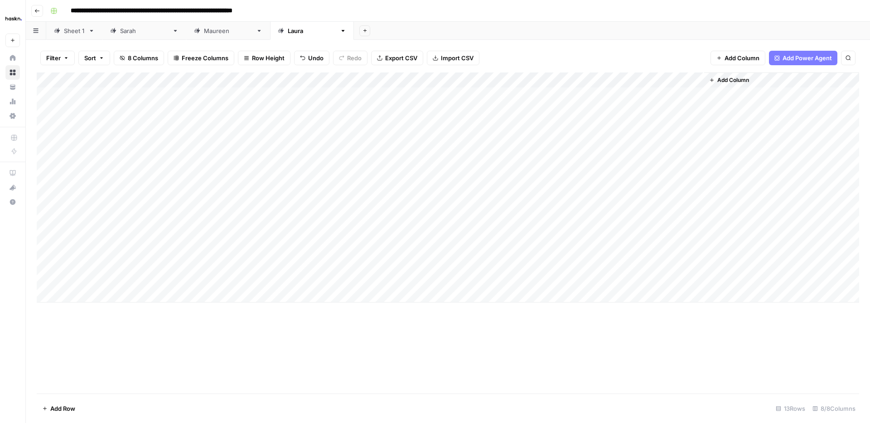
click at [169, 167] on div "Add Column" at bounding box center [448, 187] width 822 height 230
drag, startPoint x: 214, startPoint y: 179, endPoint x: 200, endPoint y: 276, distance: 98.4
click at [200, 276] on div "Add Column" at bounding box center [448, 187] width 822 height 230
click at [262, 188] on div "Add Column" at bounding box center [448, 187] width 822 height 230
click at [415, 185] on div "Add Column" at bounding box center [448, 187] width 822 height 230
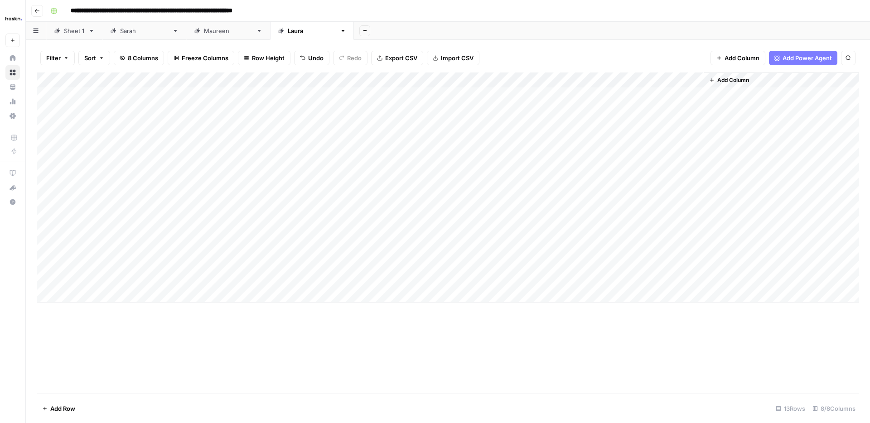
click at [493, 185] on div "Add Column" at bounding box center [448, 187] width 822 height 230
click at [257, 188] on div "Add Column" at bounding box center [448, 187] width 822 height 230
click at [322, 185] on div "Add Column" at bounding box center [448, 187] width 822 height 230
type textarea "**********"
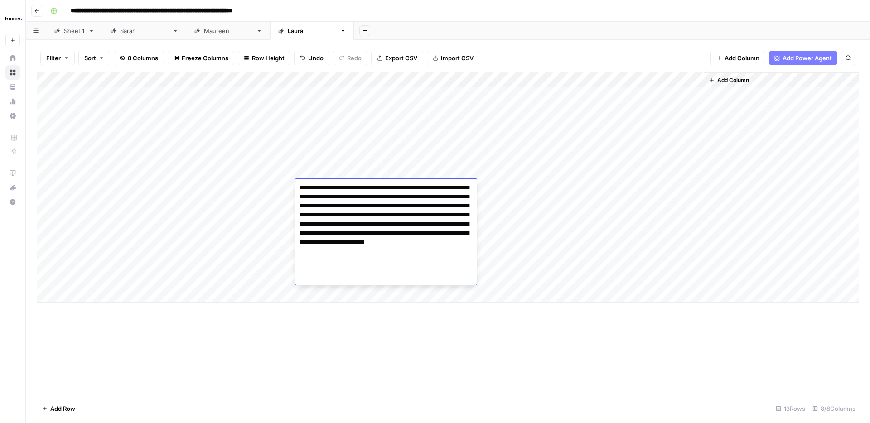
click at [264, 189] on div "Add Column" at bounding box center [448, 187] width 822 height 230
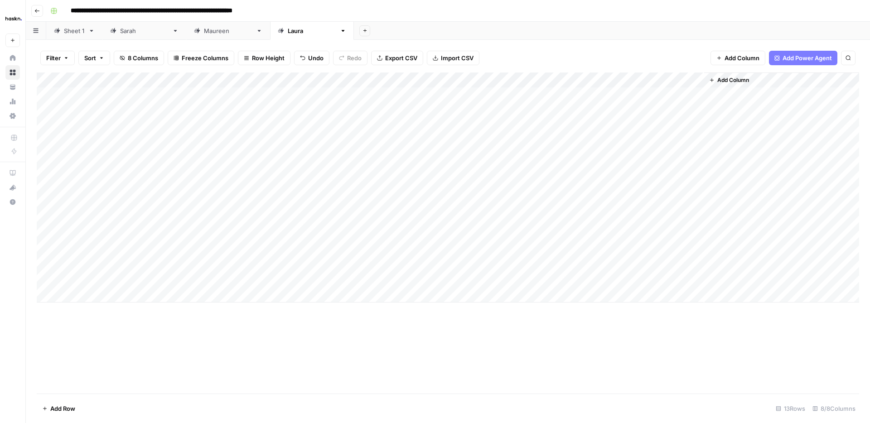
click at [261, 200] on div "Add Column" at bounding box center [448, 187] width 822 height 230
click at [329, 206] on div "Add Column" at bounding box center [448, 187] width 822 height 230
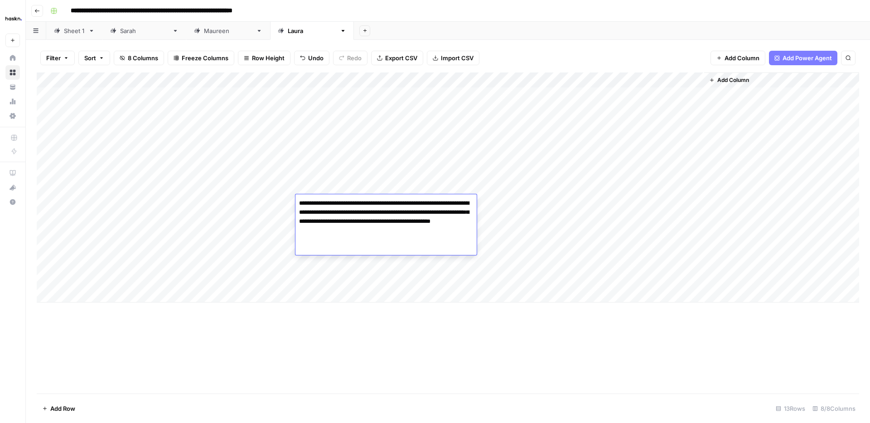
type textarea "**********"
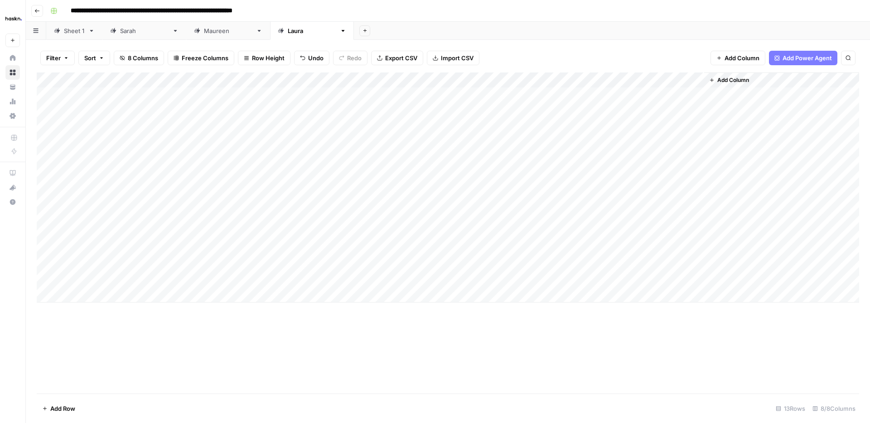
click at [274, 215] on div "Add Column" at bounding box center [448, 187] width 822 height 230
click at [330, 216] on div "Add Column" at bounding box center [448, 187] width 822 height 230
type textarea "**********"
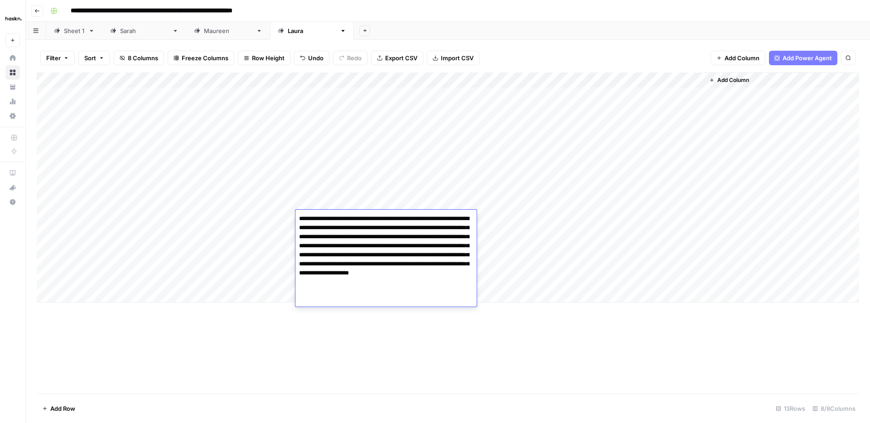
click at [255, 233] on div "Add Column" at bounding box center [448, 187] width 822 height 230
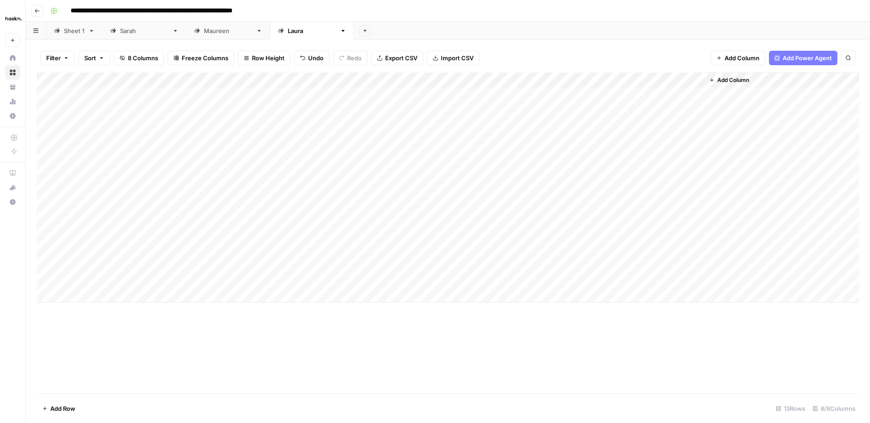
click at [328, 227] on div "Add Column" at bounding box center [448, 187] width 822 height 230
type textarea "**********"
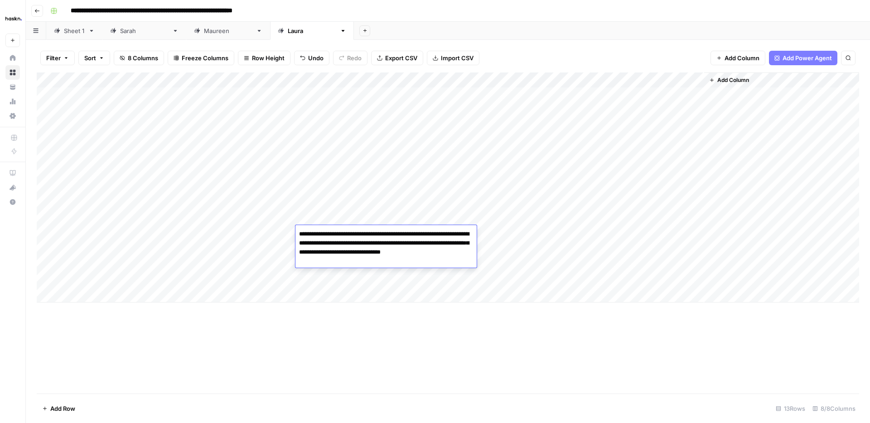
click at [266, 243] on div "Add Column" at bounding box center [448, 187] width 822 height 230
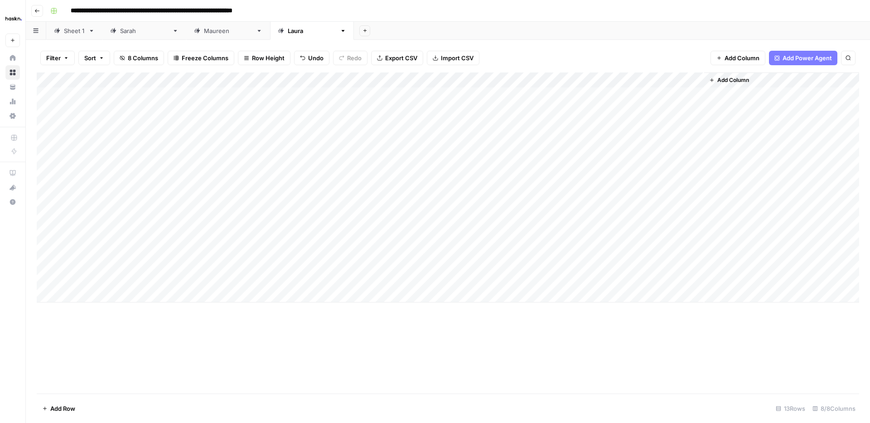
click at [325, 250] on div "Add Column" at bounding box center [448, 187] width 822 height 230
type textarea "**********"
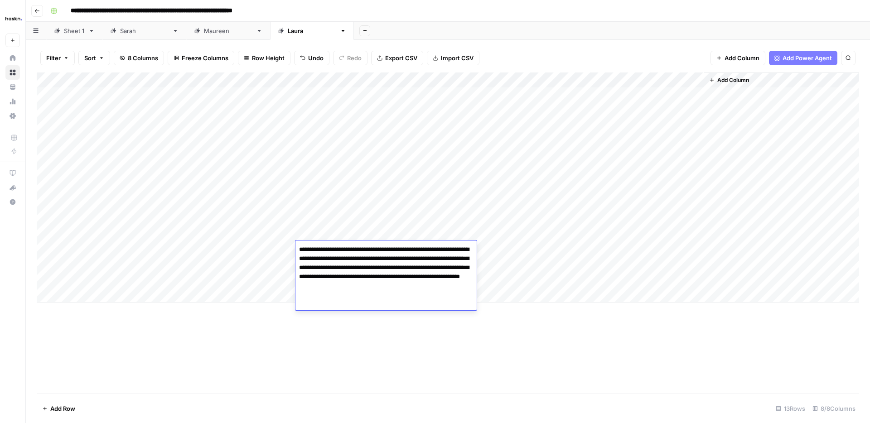
click at [244, 264] on div "Add Column" at bounding box center [448, 187] width 822 height 230
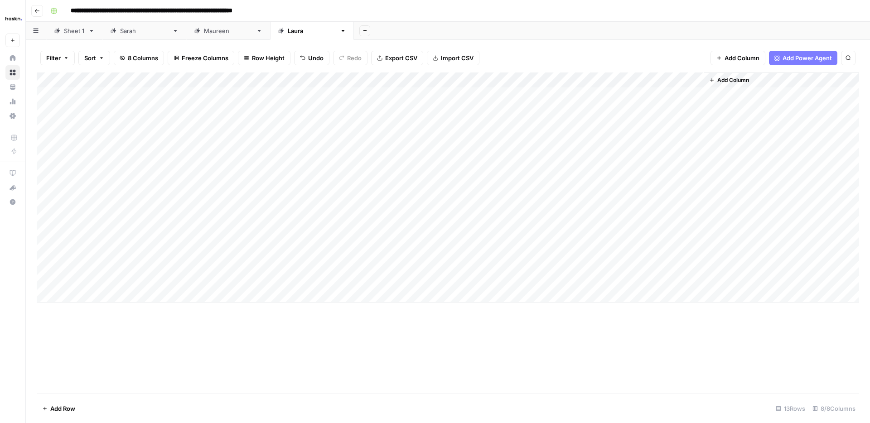
click at [330, 266] on div "Add Column" at bounding box center [448, 187] width 822 height 230
click at [330, 265] on div "Add Column" at bounding box center [448, 187] width 822 height 230
type textarea "**********"
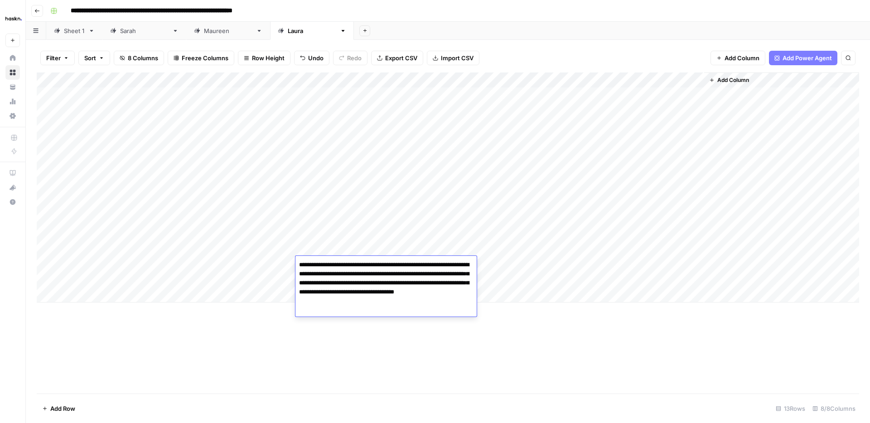
click at [259, 282] on div "Add Column" at bounding box center [448, 187] width 822 height 230
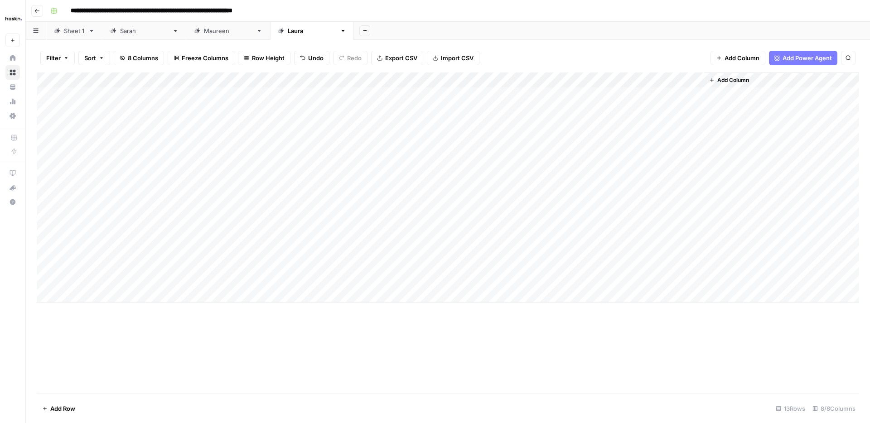
click at [344, 280] on div "Add Column" at bounding box center [448, 187] width 822 height 230
type textarea "**********"
drag, startPoint x: 681, startPoint y: 332, endPoint x: 691, endPoint y: 319, distance: 16.5
click at [682, 333] on div "Add Column" at bounding box center [448, 232] width 822 height 321
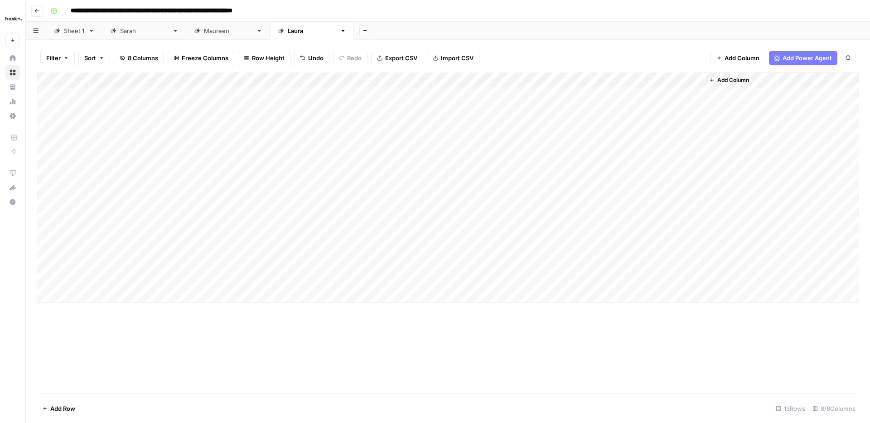
click at [580, 185] on div "Add Column" at bounding box center [448, 187] width 822 height 230
click at [579, 202] on div "Add Column" at bounding box center [448, 187] width 822 height 230
click at [580, 218] on div "Add Column" at bounding box center [448, 187] width 822 height 230
click at [579, 233] on div "Add Column" at bounding box center [448, 187] width 822 height 230
click at [580, 248] on div "Add Column" at bounding box center [448, 187] width 822 height 230
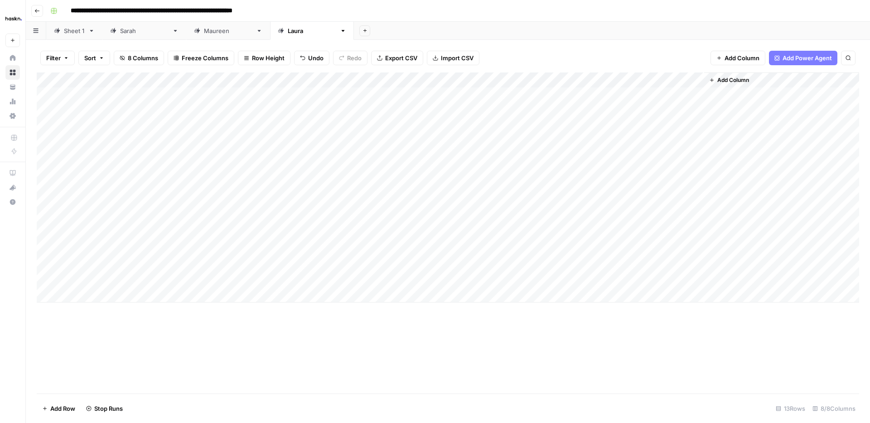
click at [581, 264] on div "Add Column" at bounding box center [448, 187] width 822 height 230
click at [583, 280] on div "Add Column" at bounding box center [448, 187] width 822 height 230
click at [612, 186] on div "Add Column" at bounding box center [448, 187] width 822 height 230
click at [352, 339] on div "Add Column" at bounding box center [448, 232] width 822 height 321
